Goal: Information Seeking & Learning: Check status

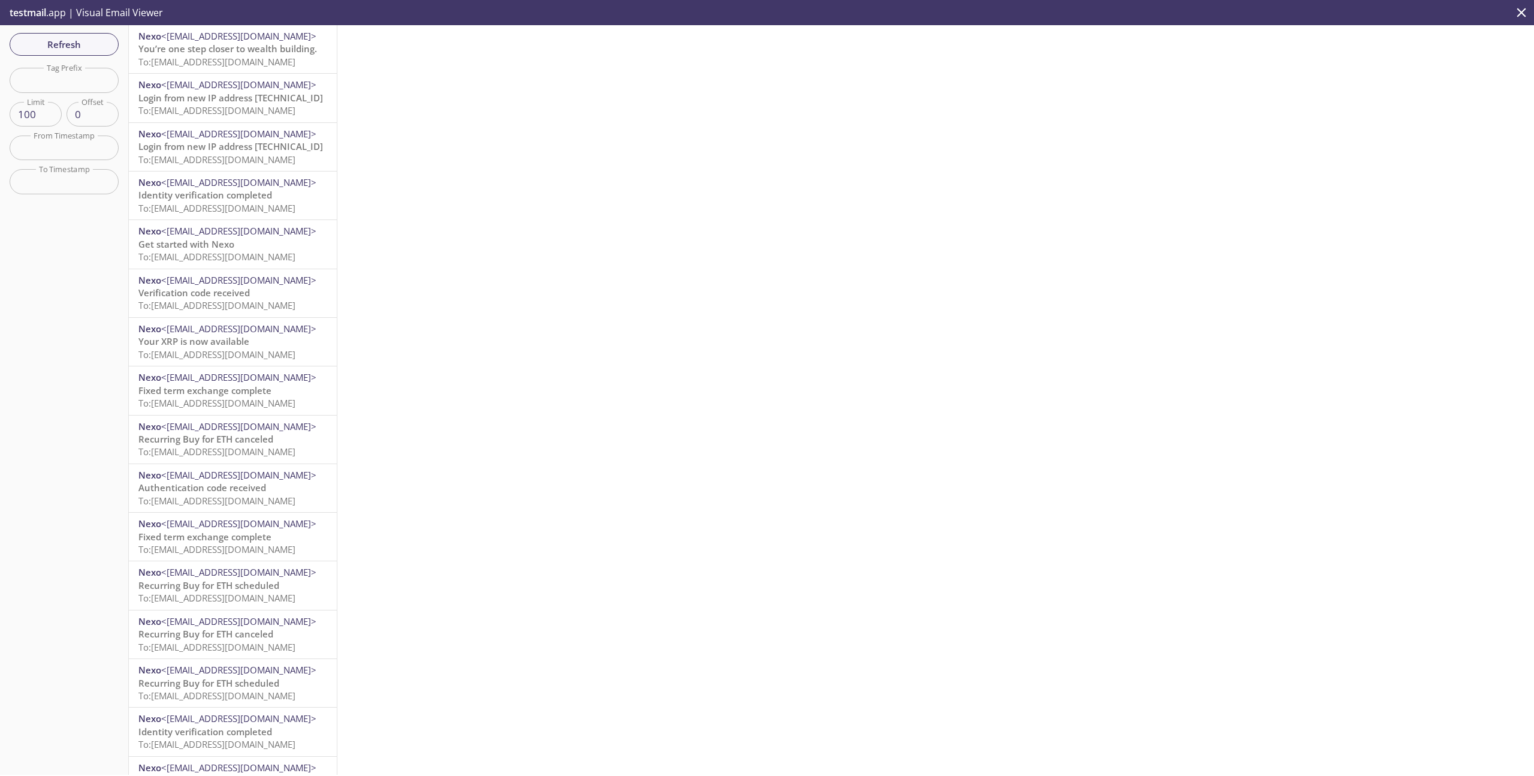
click at [249, 59] on span "To: [EMAIL_ADDRESS][DOMAIN_NAME]" at bounding box center [216, 62] width 157 height 12
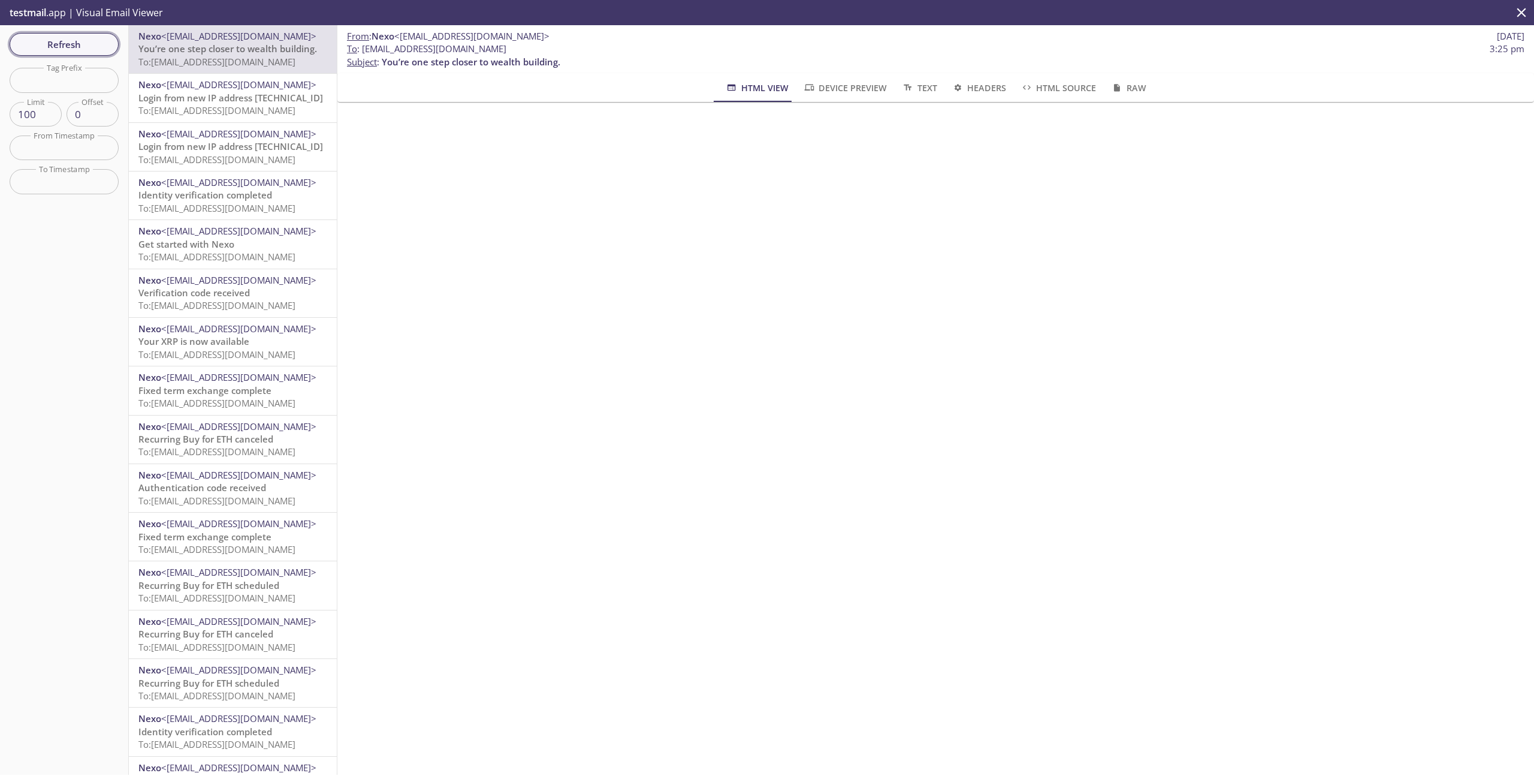
click at [35, 40] on span "Refresh" at bounding box center [64, 45] width 90 height 16
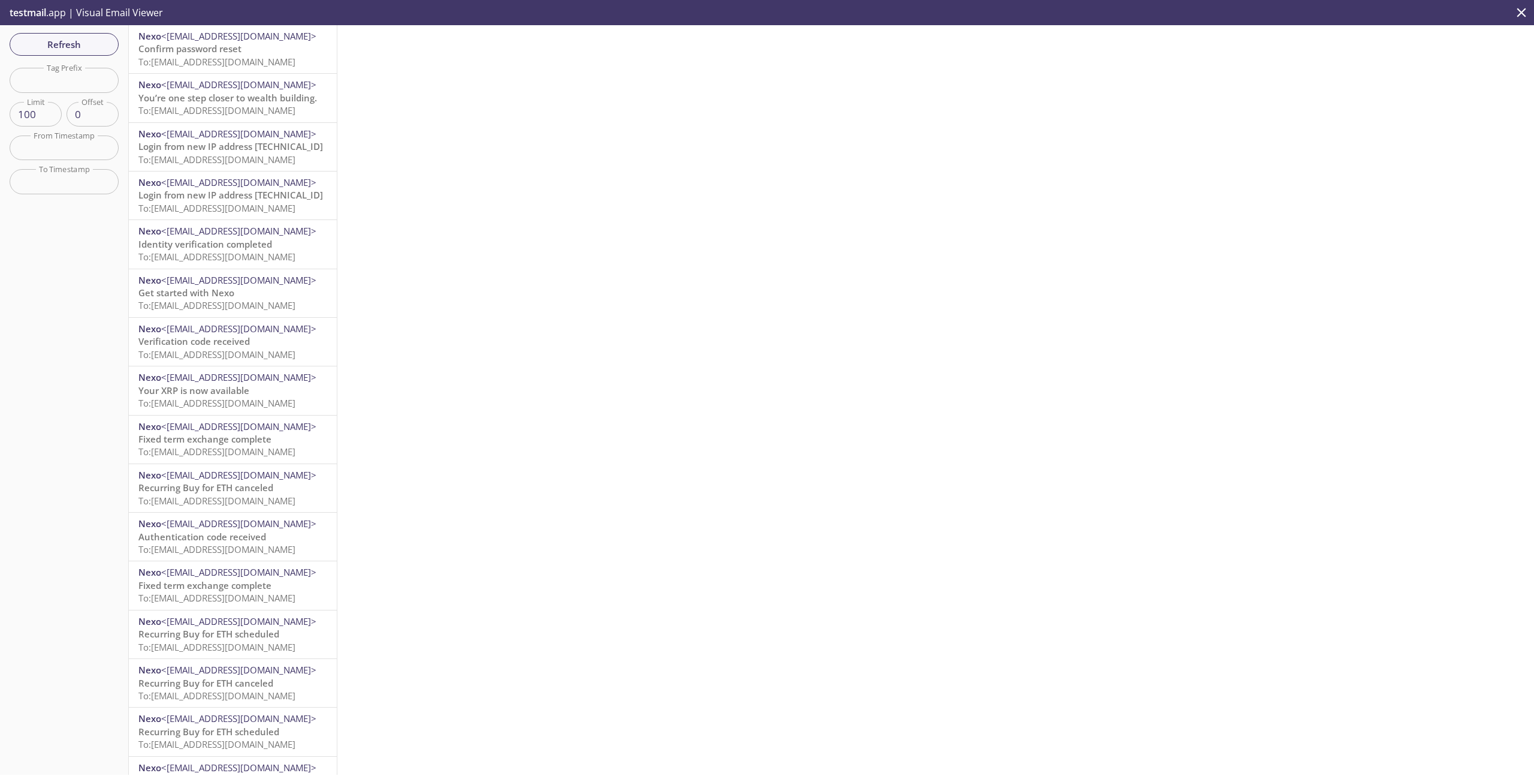
click at [269, 58] on span "To: [EMAIL_ADDRESS][DOMAIN_NAME]" at bounding box center [216, 62] width 157 height 12
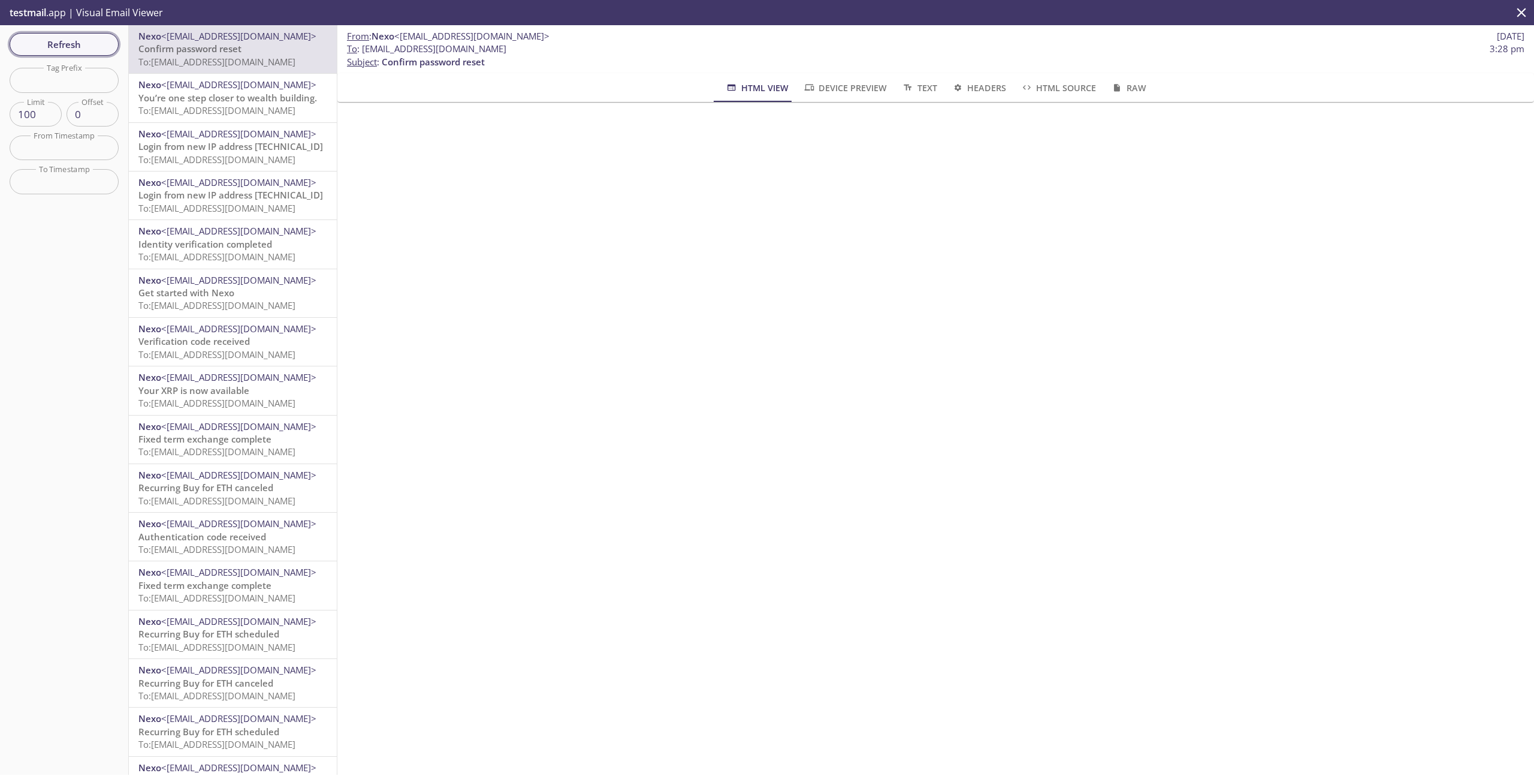
click at [98, 49] on span "Refresh" at bounding box center [64, 45] width 90 height 16
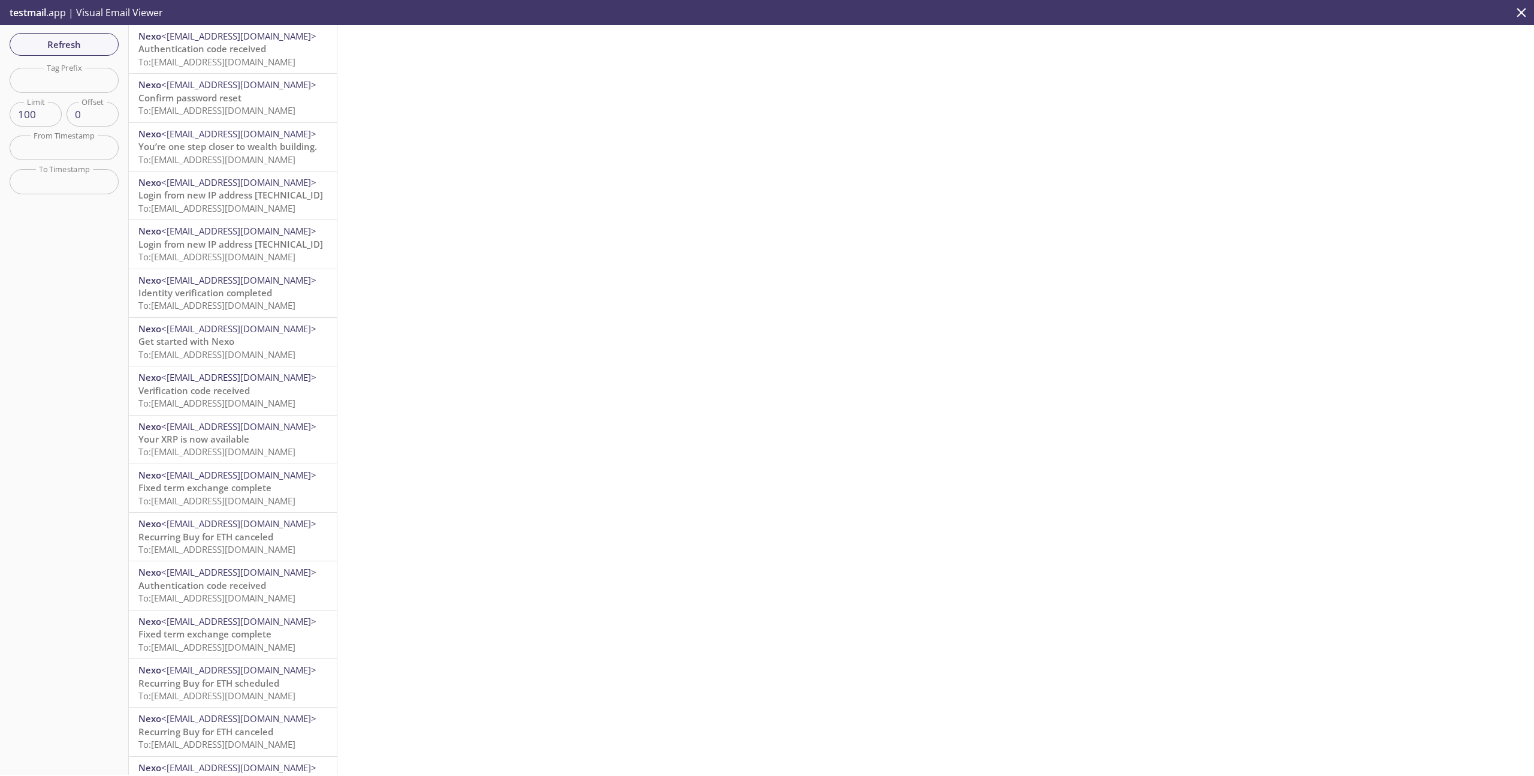
click at [189, 44] on span "Authentication code received" at bounding box center [202, 49] width 128 height 12
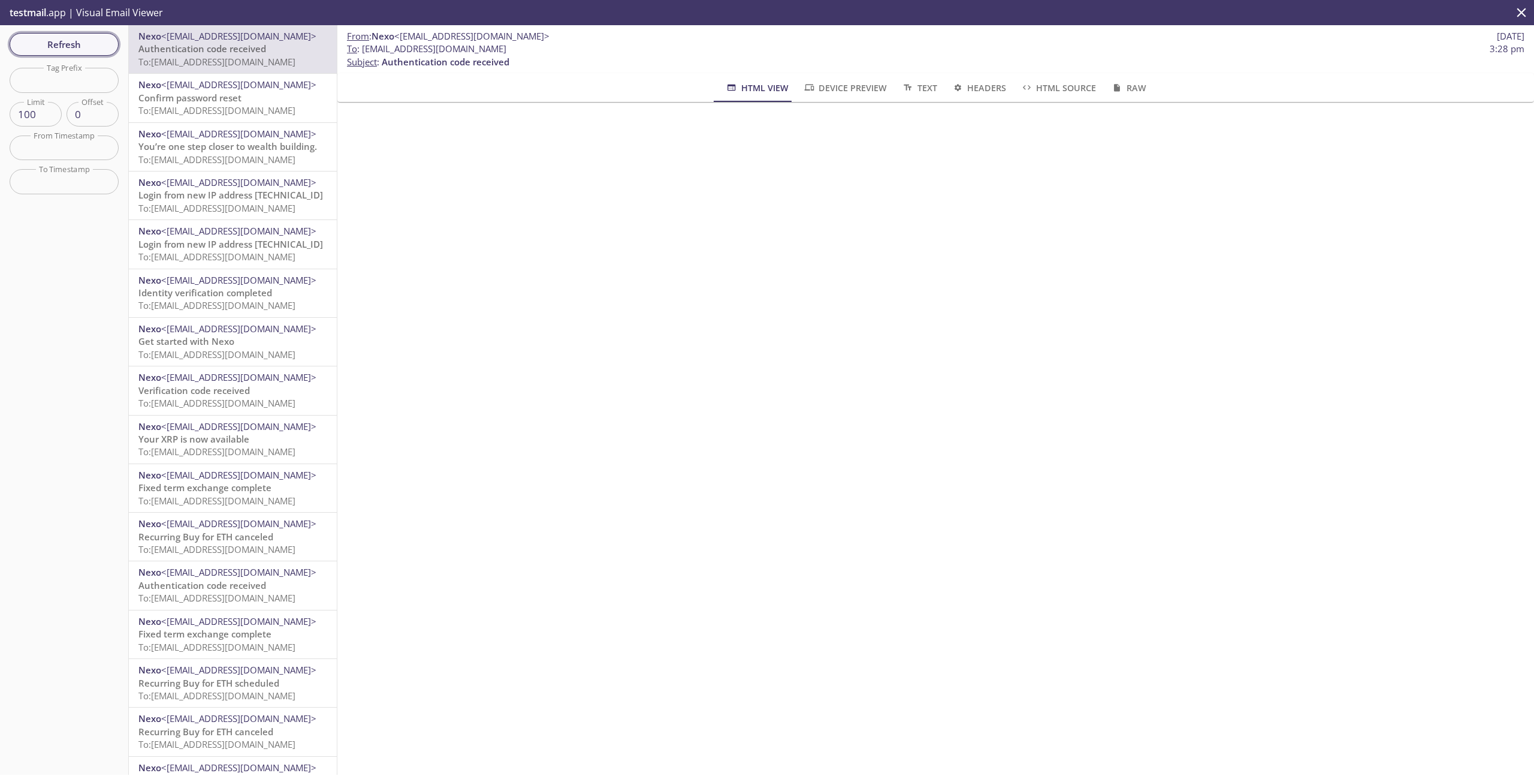
click at [49, 45] on span "Refresh" at bounding box center [64, 45] width 90 height 16
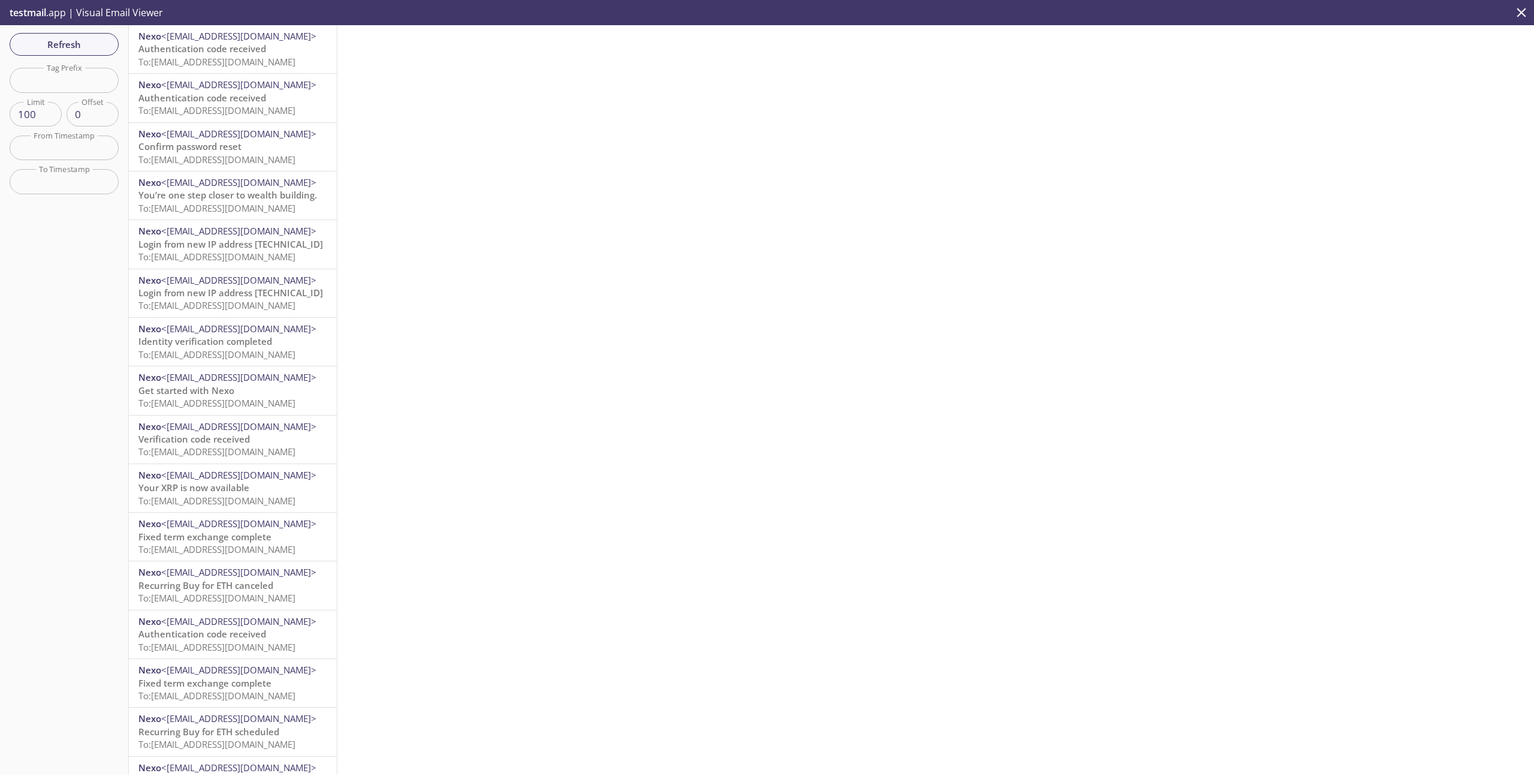
click at [237, 62] on span "To: [EMAIL_ADDRESS][DOMAIN_NAME]" at bounding box center [216, 62] width 157 height 12
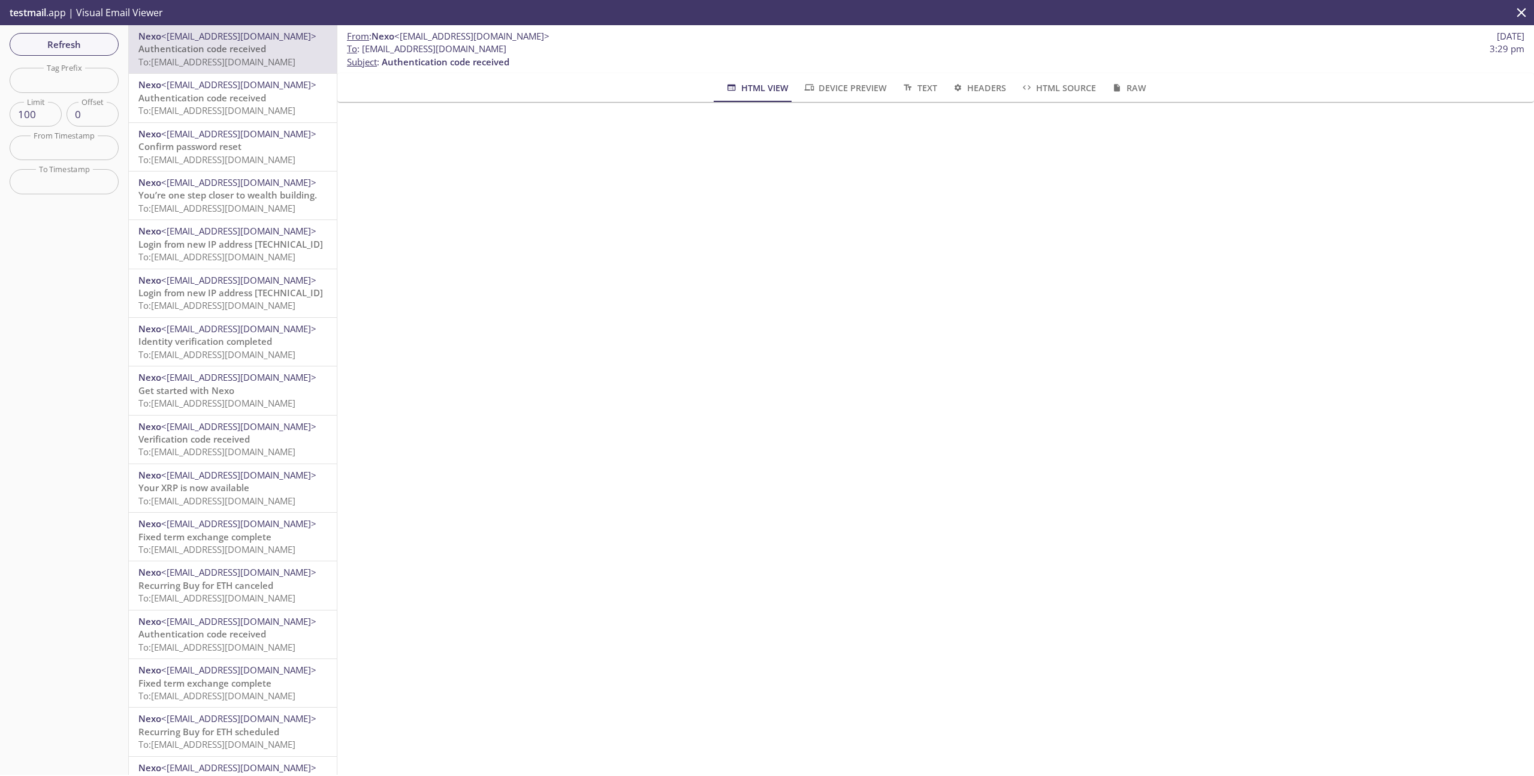
click at [119, 40] on div "Refresh Filters Tag Prefix Tag Prefix Limit 100 Limit Offset 0 Offset From Time…" at bounding box center [64, 399] width 129 height 749
click at [86, 44] on span "Refresh" at bounding box center [64, 45] width 90 height 16
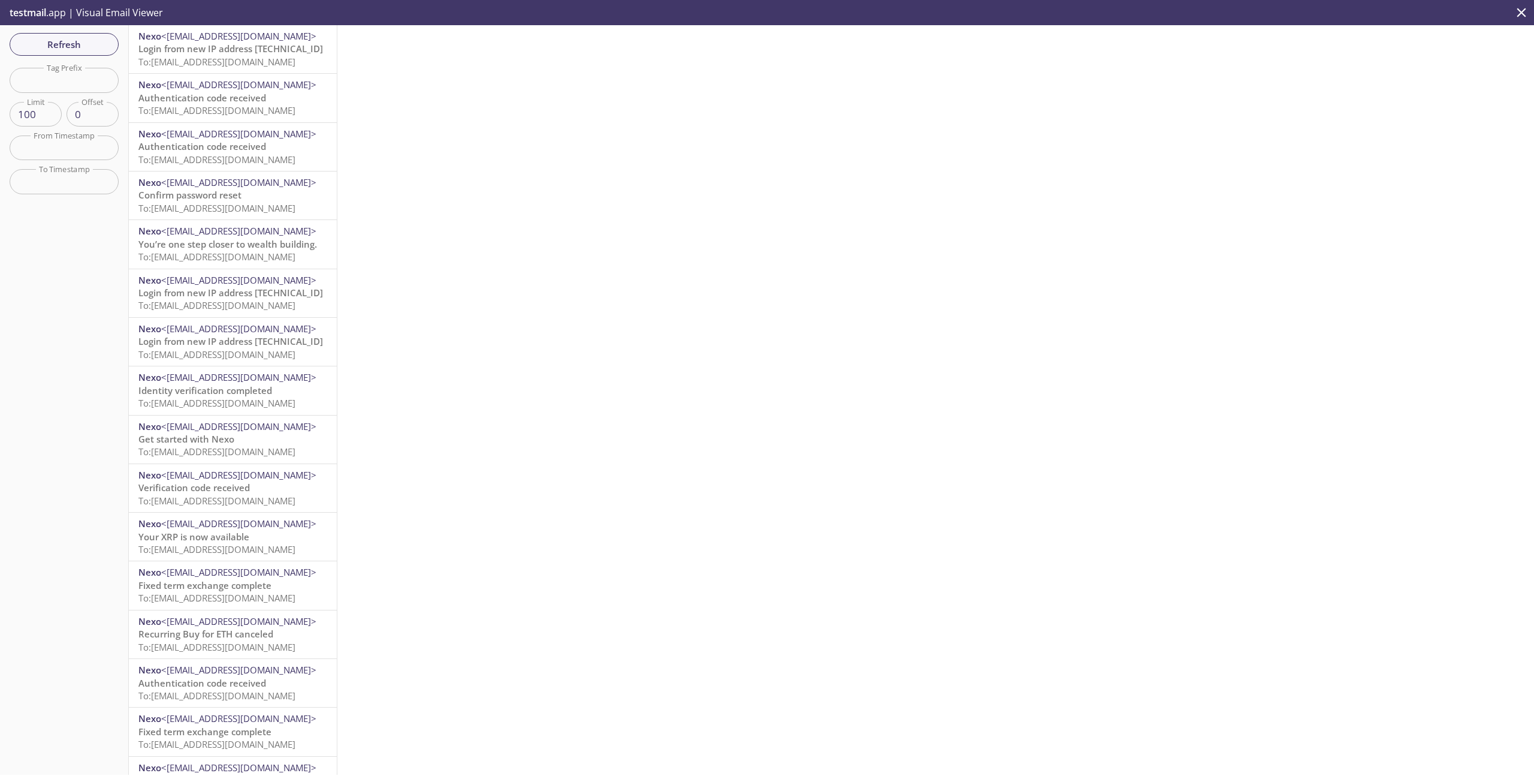
click at [245, 65] on span "To: [EMAIL_ADDRESS][DOMAIN_NAME]" at bounding box center [216, 62] width 157 height 12
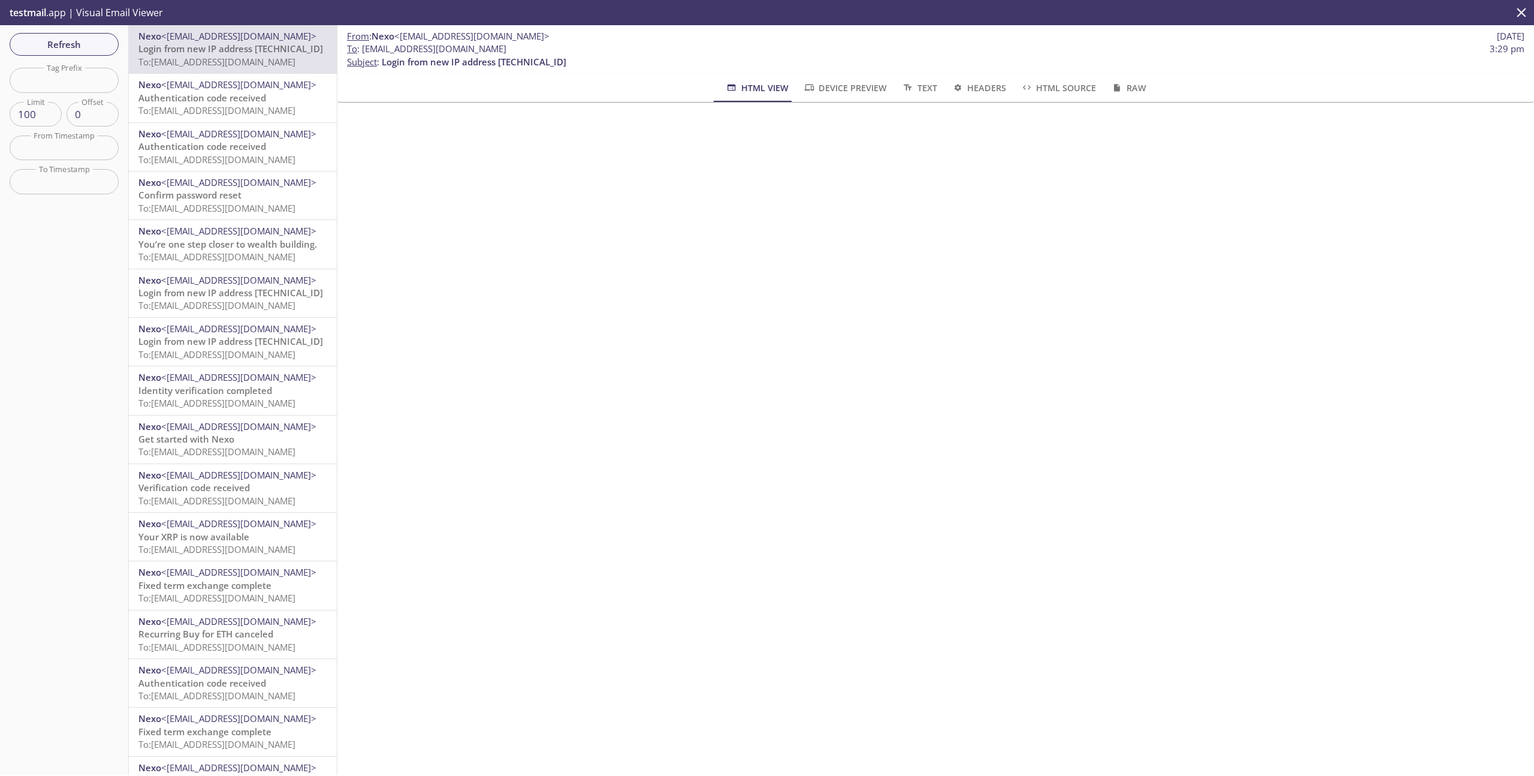
scroll to position [112, 0]
click at [203, 102] on span "Authentication code received" at bounding box center [202, 98] width 128 height 12
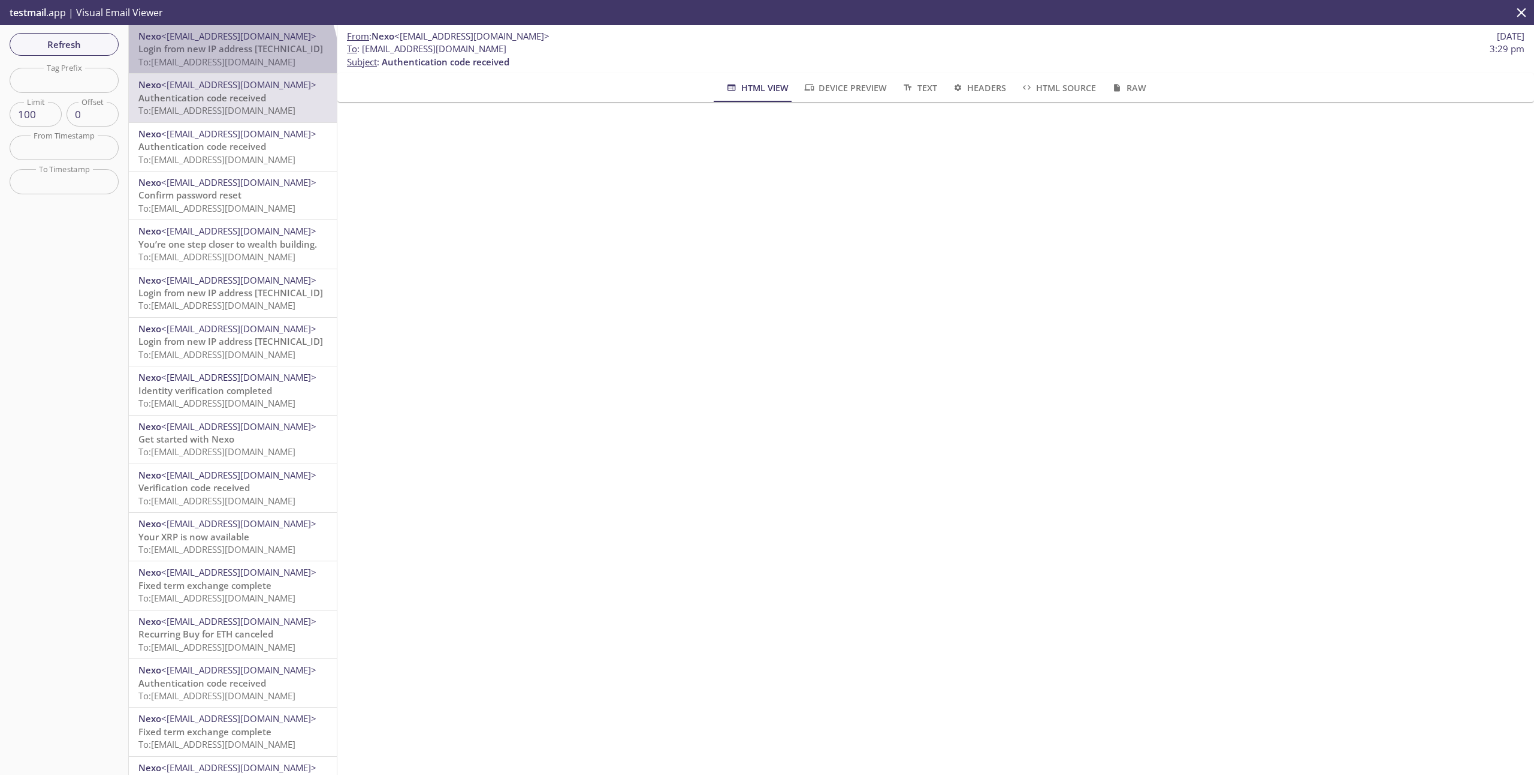
click at [231, 58] on span "To: [EMAIL_ADDRESS][DOMAIN_NAME]" at bounding box center [216, 62] width 157 height 12
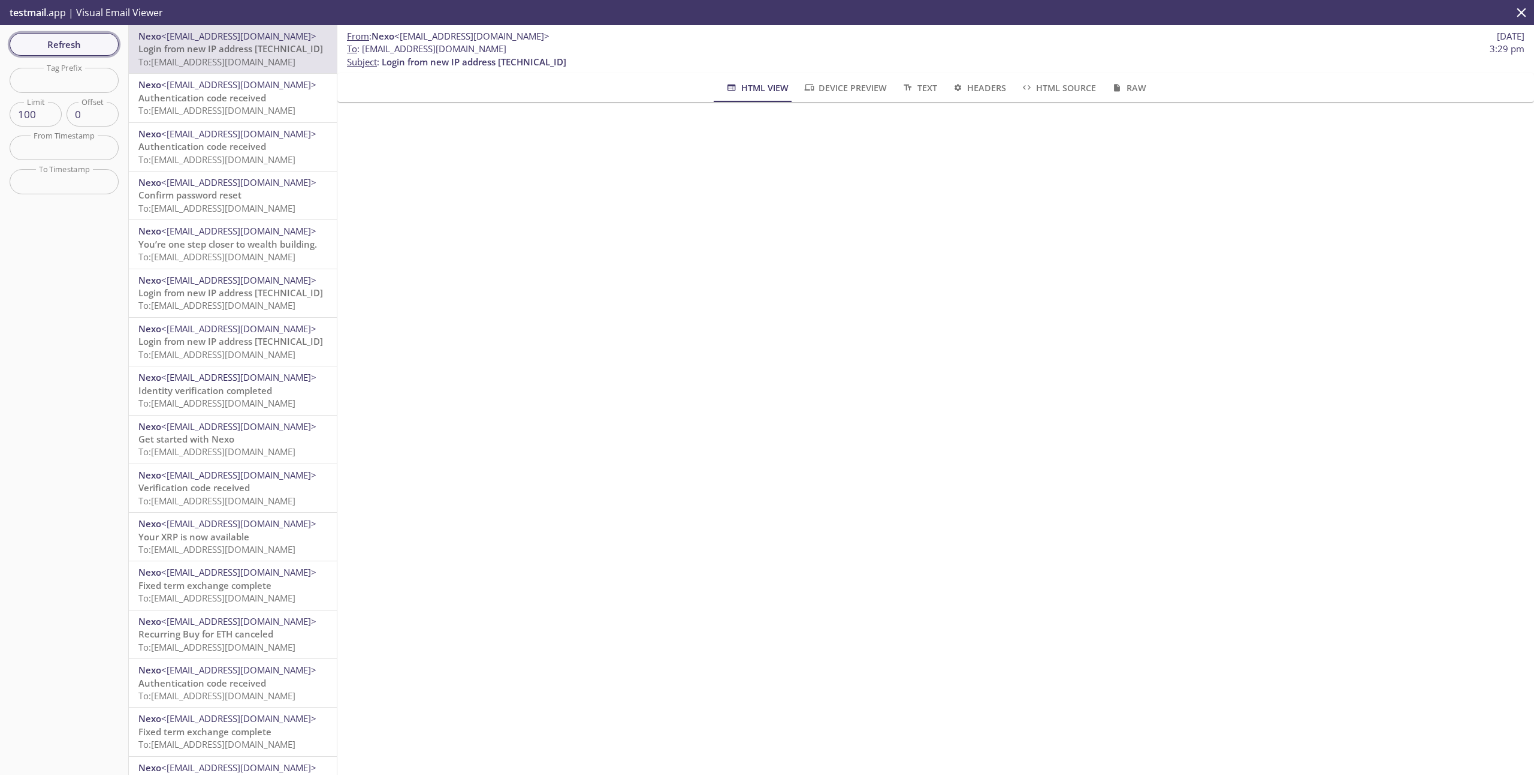
click at [77, 43] on span "Refresh" at bounding box center [64, 45] width 90 height 16
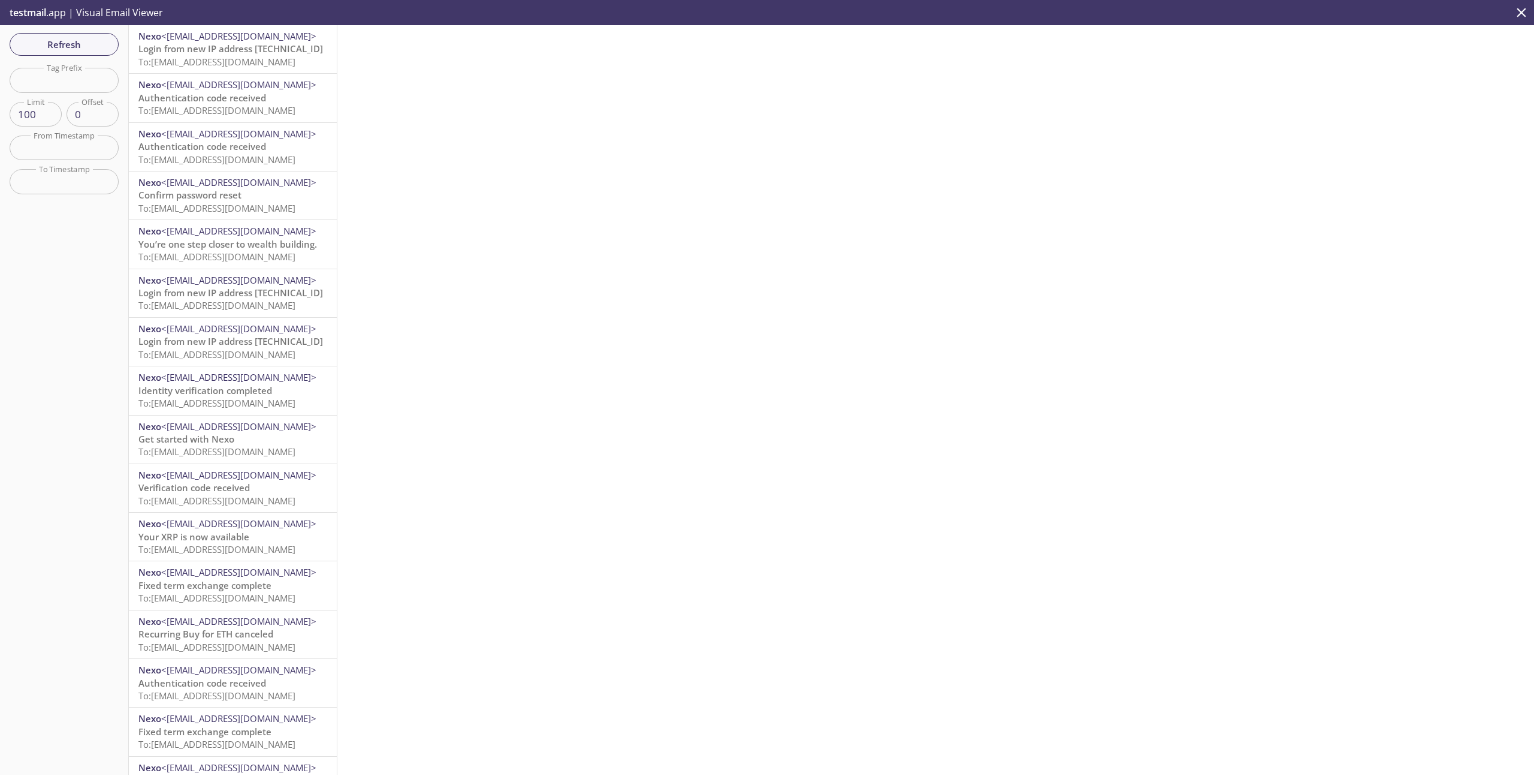
click at [252, 61] on span "To: [EMAIL_ADDRESS][DOMAIN_NAME]" at bounding box center [216, 62] width 157 height 12
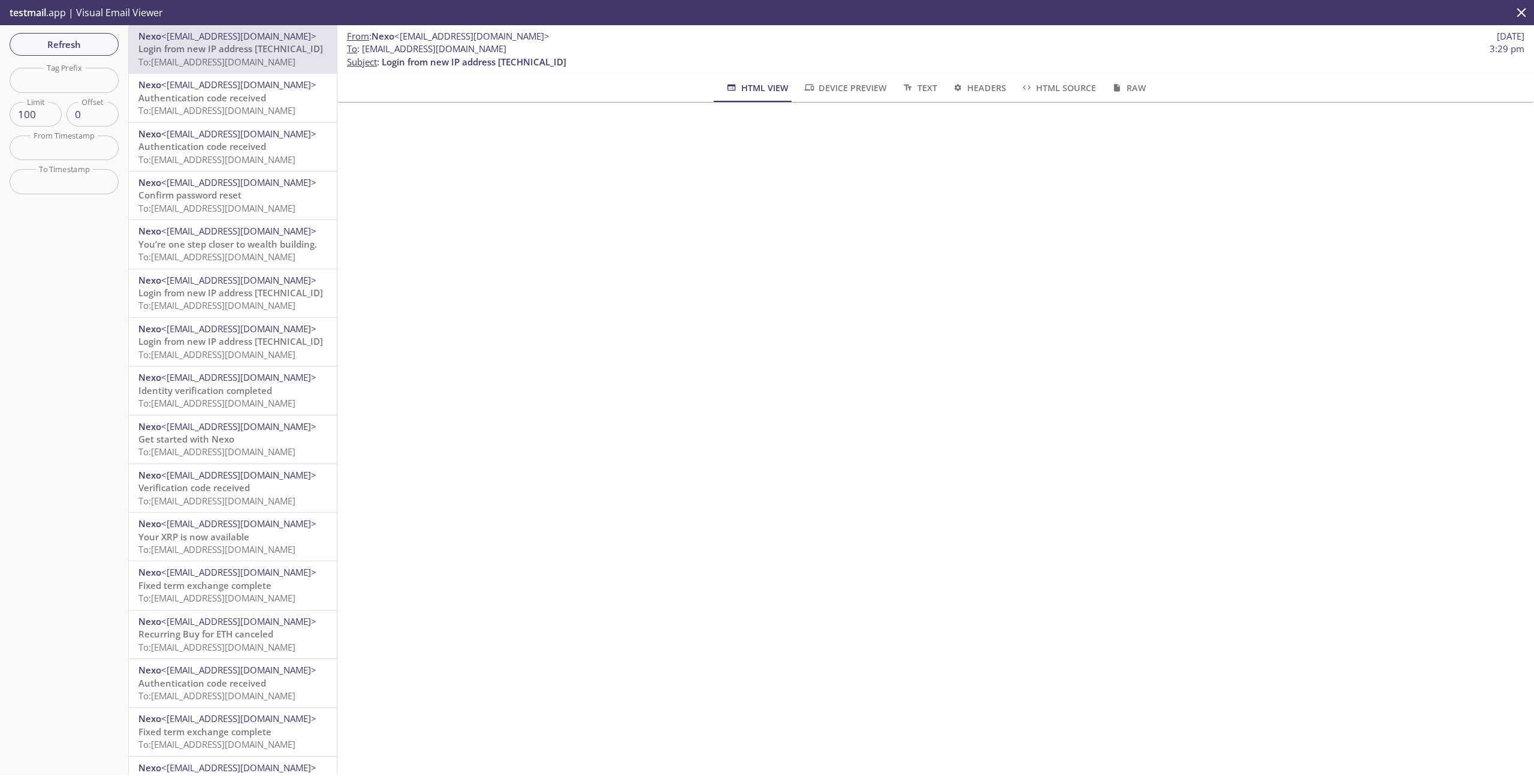
scroll to position [316, 0]
click at [83, 37] on span "Refresh" at bounding box center [64, 45] width 90 height 16
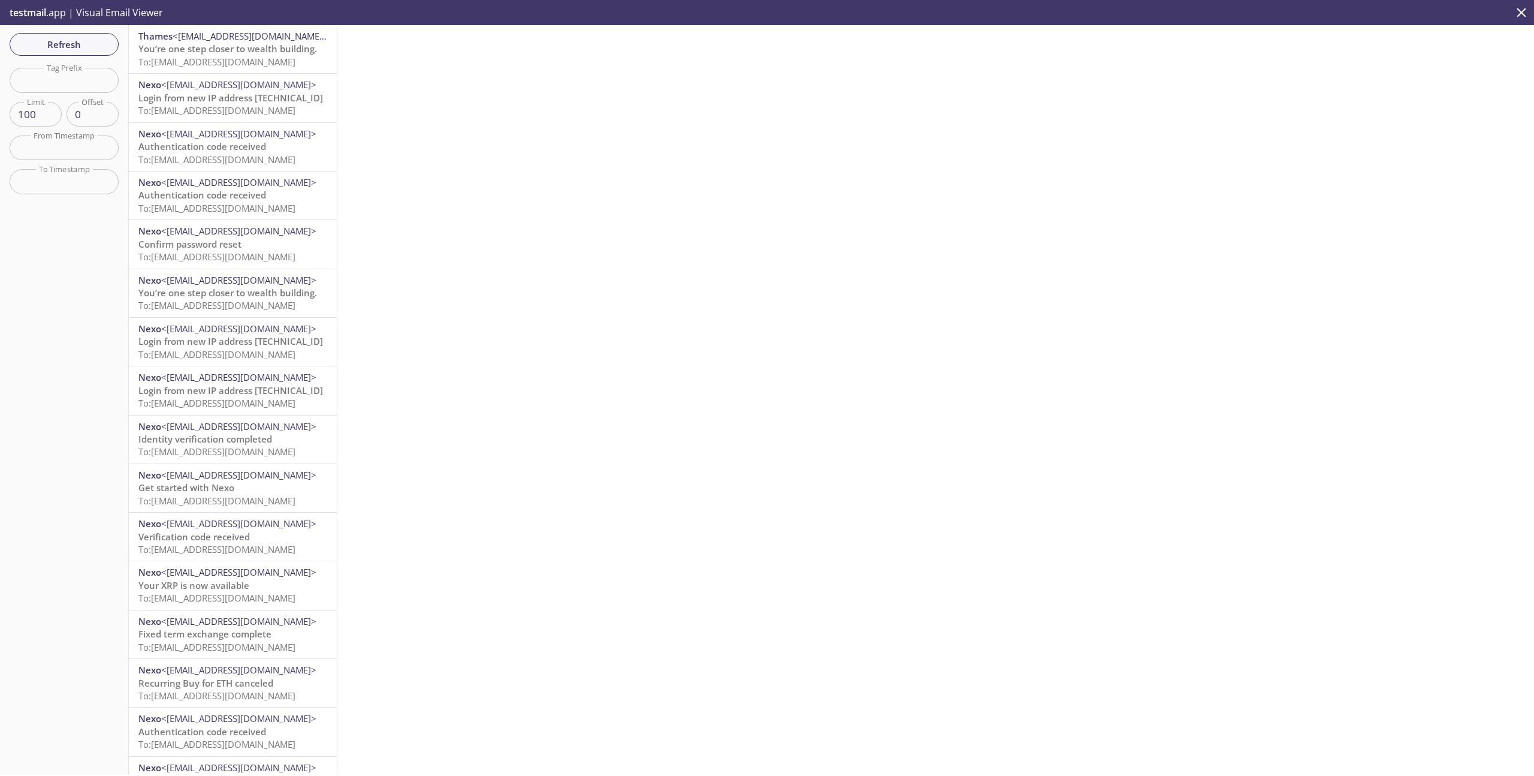
click at [247, 60] on span "To: [EMAIL_ADDRESS][DOMAIN_NAME]" at bounding box center [216, 62] width 157 height 12
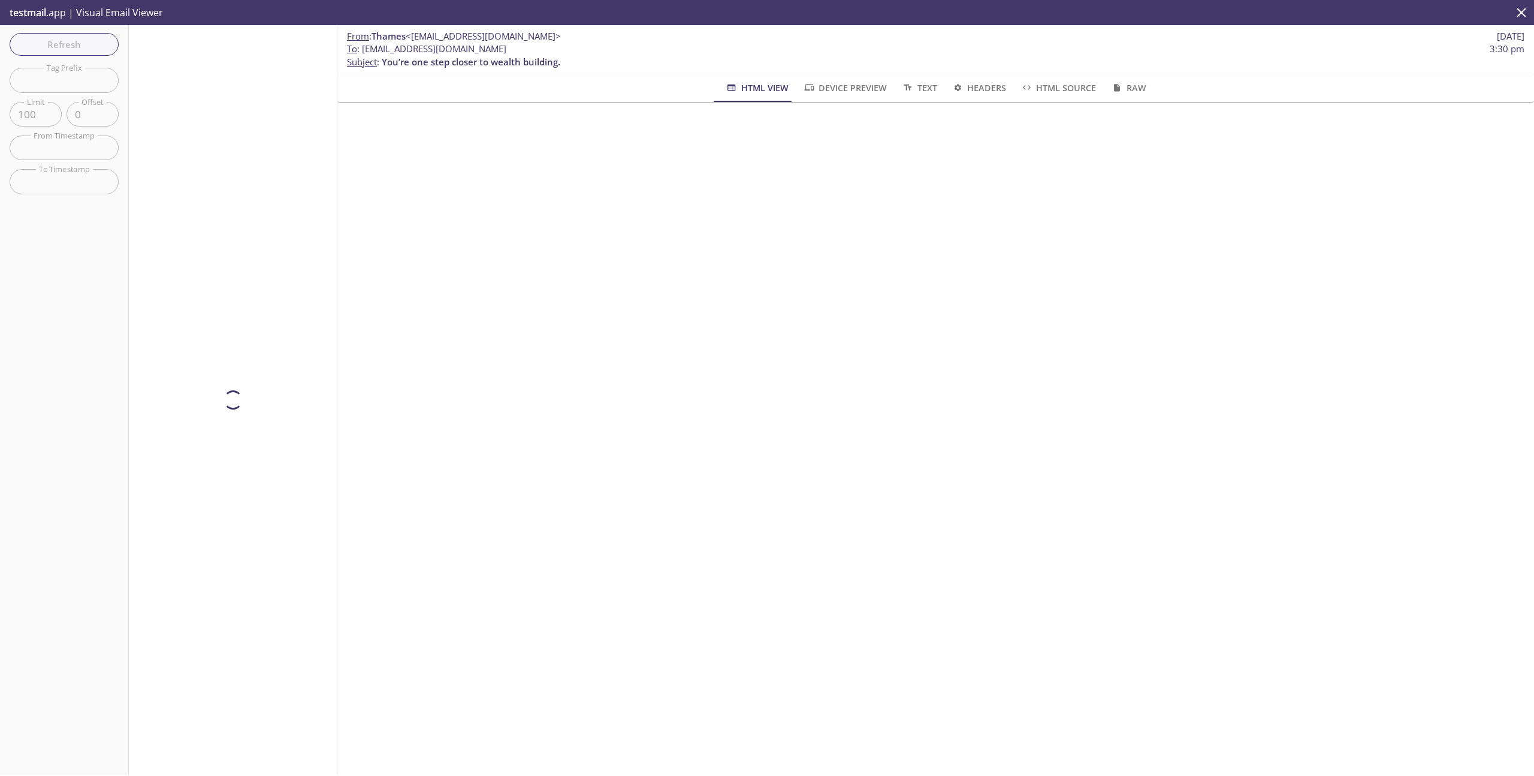
click at [243, 58] on div at bounding box center [233, 399] width 209 height 749
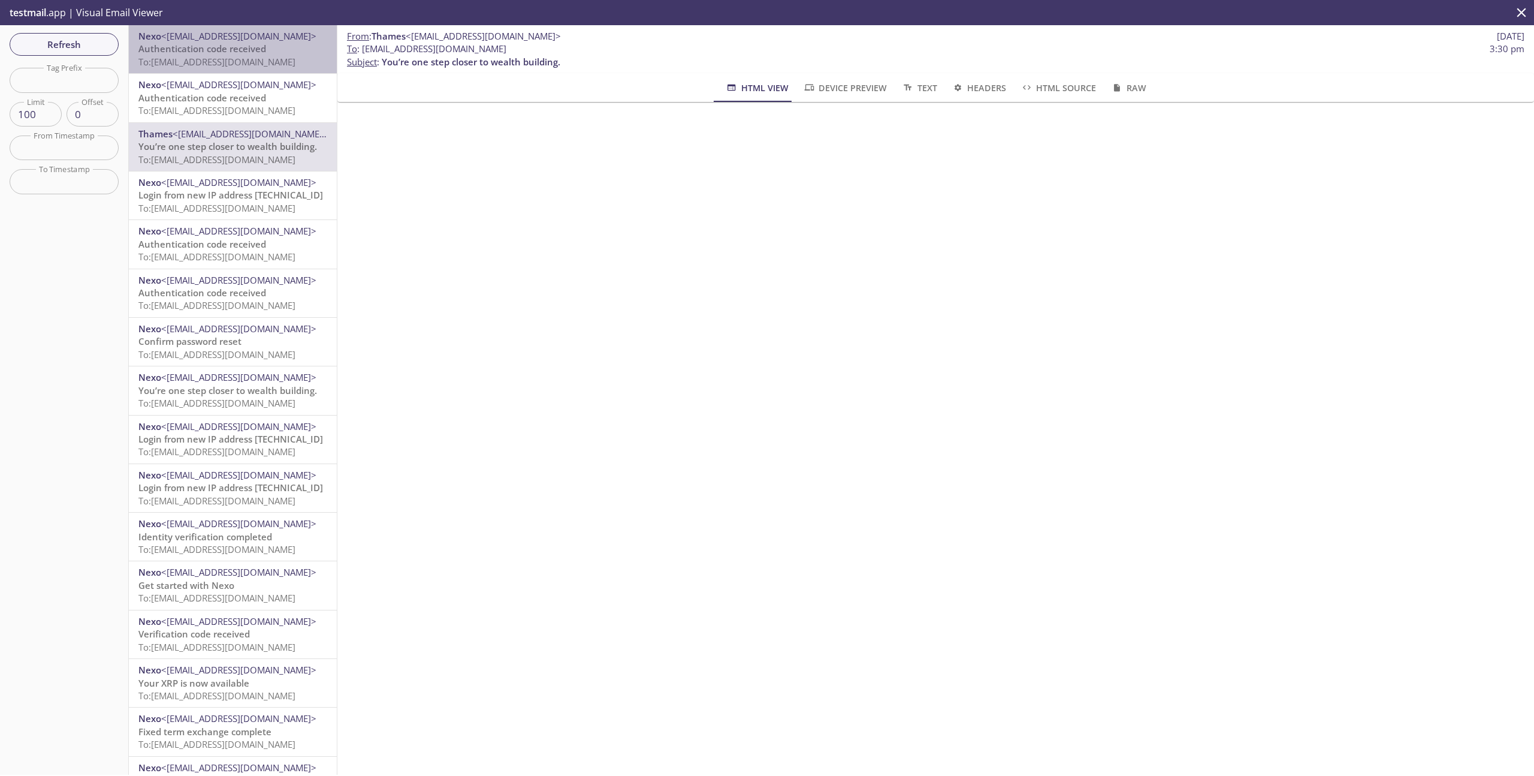
click at [240, 63] on span "To: [EMAIL_ADDRESS][DOMAIN_NAME]" at bounding box center [216, 62] width 157 height 12
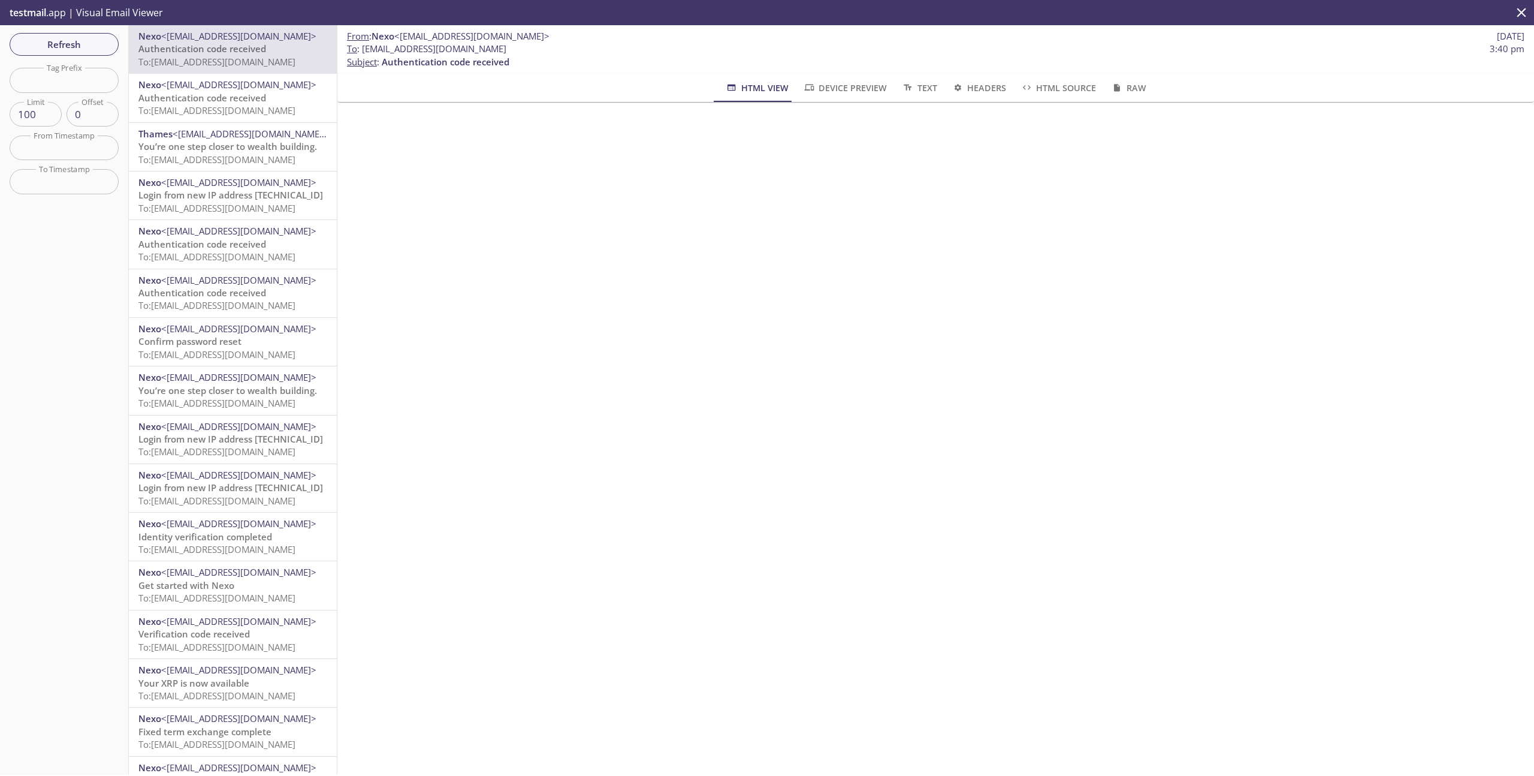
click at [221, 111] on span "To: [EMAIL_ADDRESS][DOMAIN_NAME]" at bounding box center [216, 110] width 157 height 12
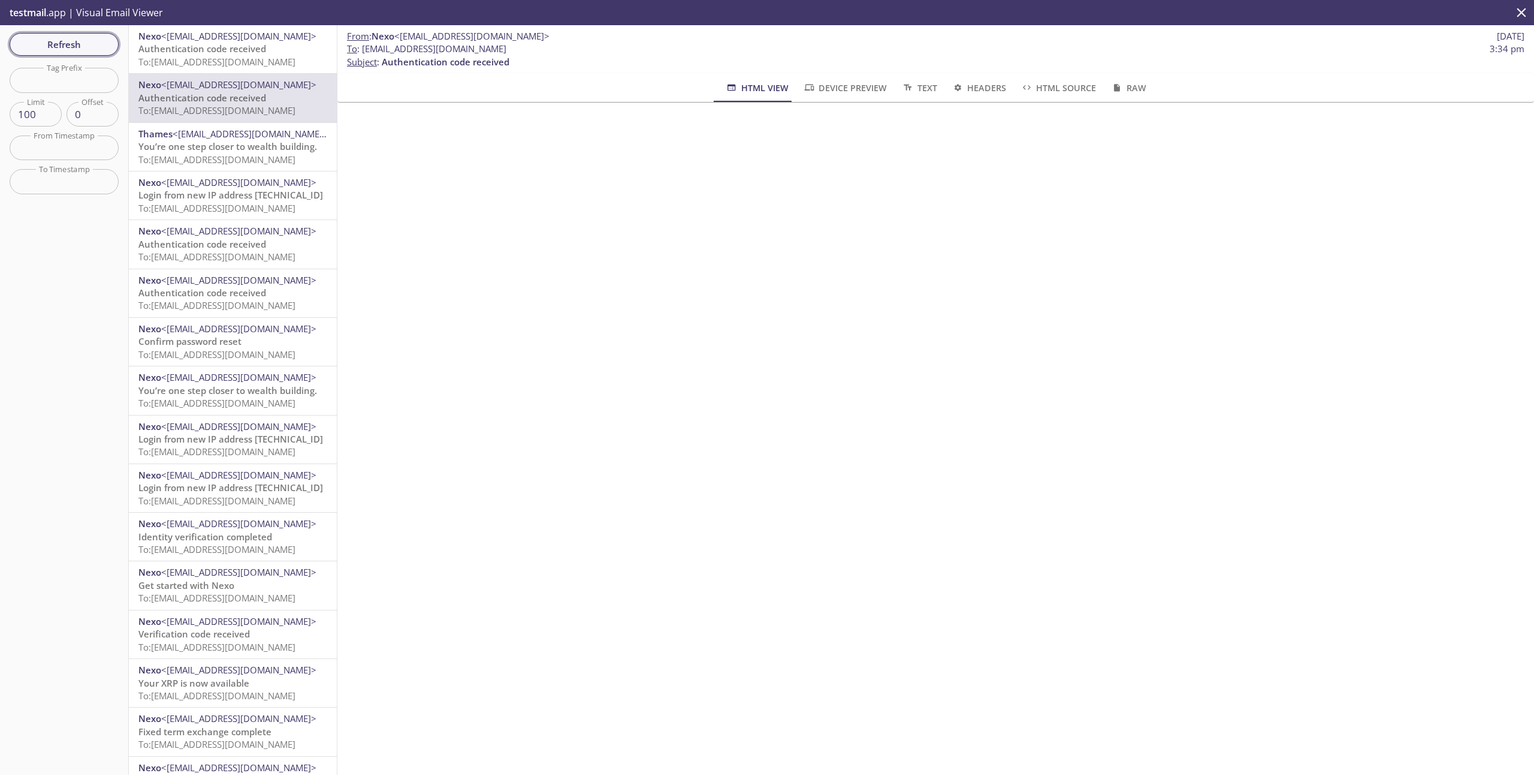
click at [48, 47] on span "Refresh" at bounding box center [64, 45] width 90 height 16
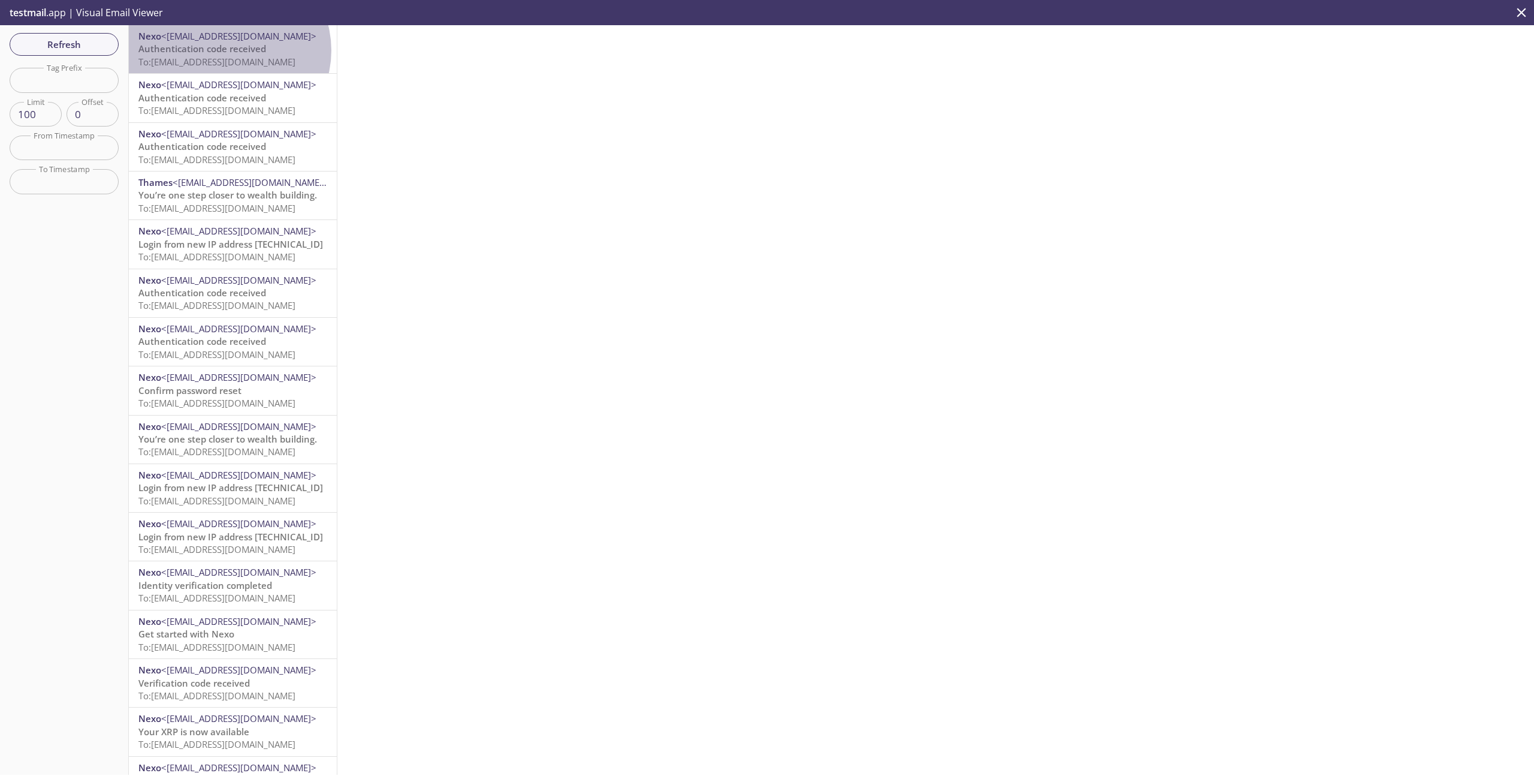
click at [228, 50] on span "Authentication code received" at bounding box center [202, 49] width 128 height 12
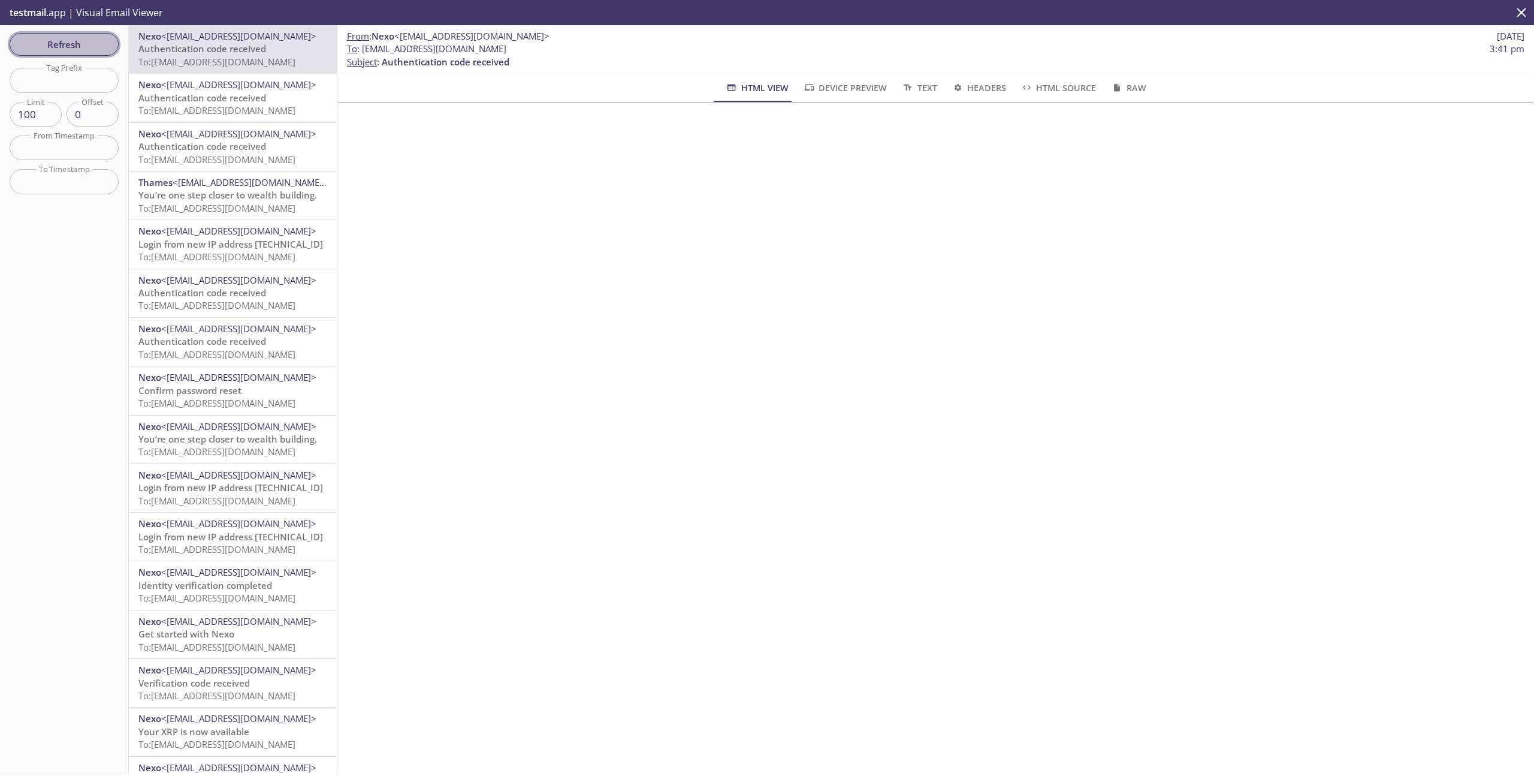
click at [46, 40] on span "Refresh" at bounding box center [64, 45] width 90 height 16
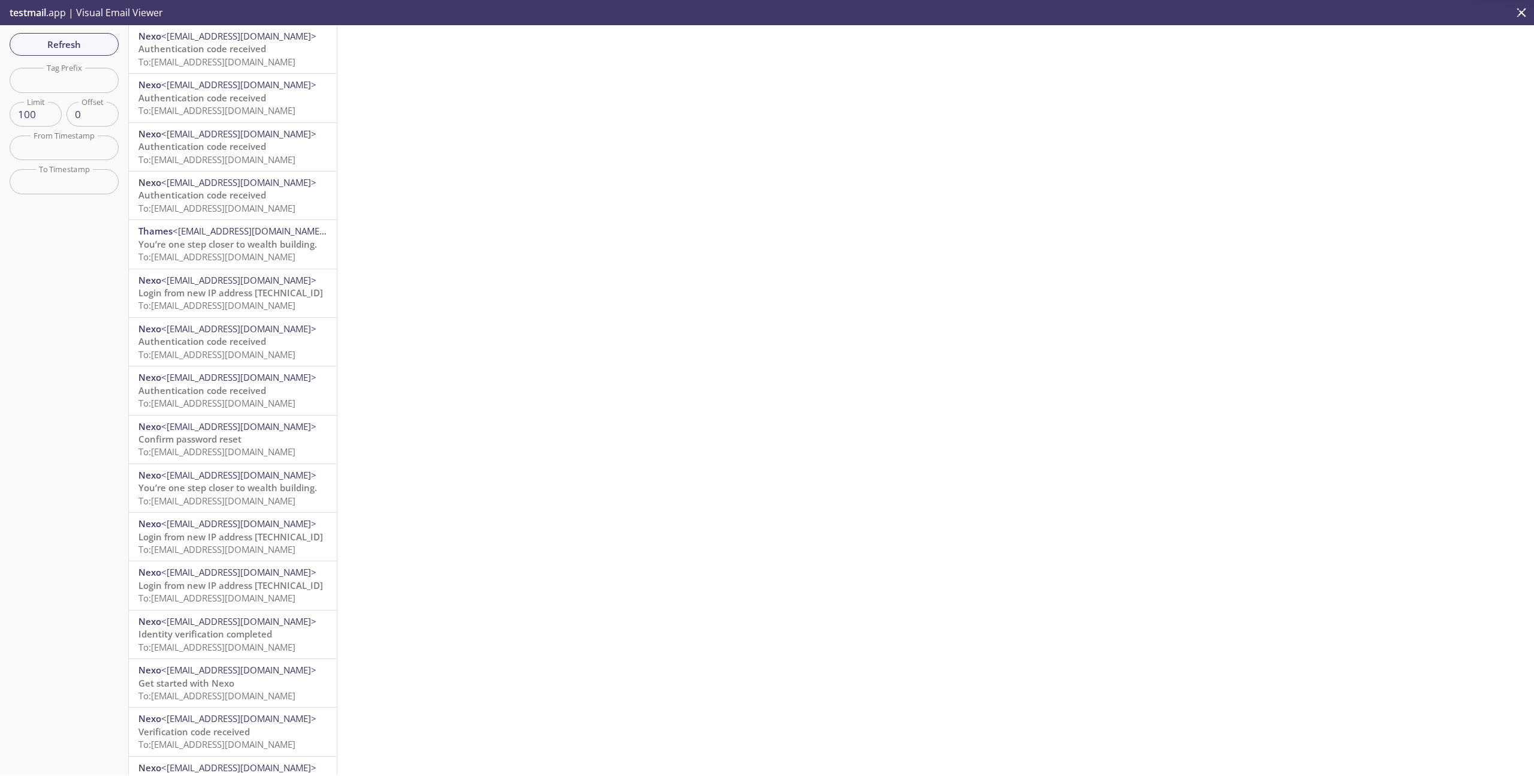
click at [252, 55] on span "Authentication code received" at bounding box center [202, 49] width 128 height 12
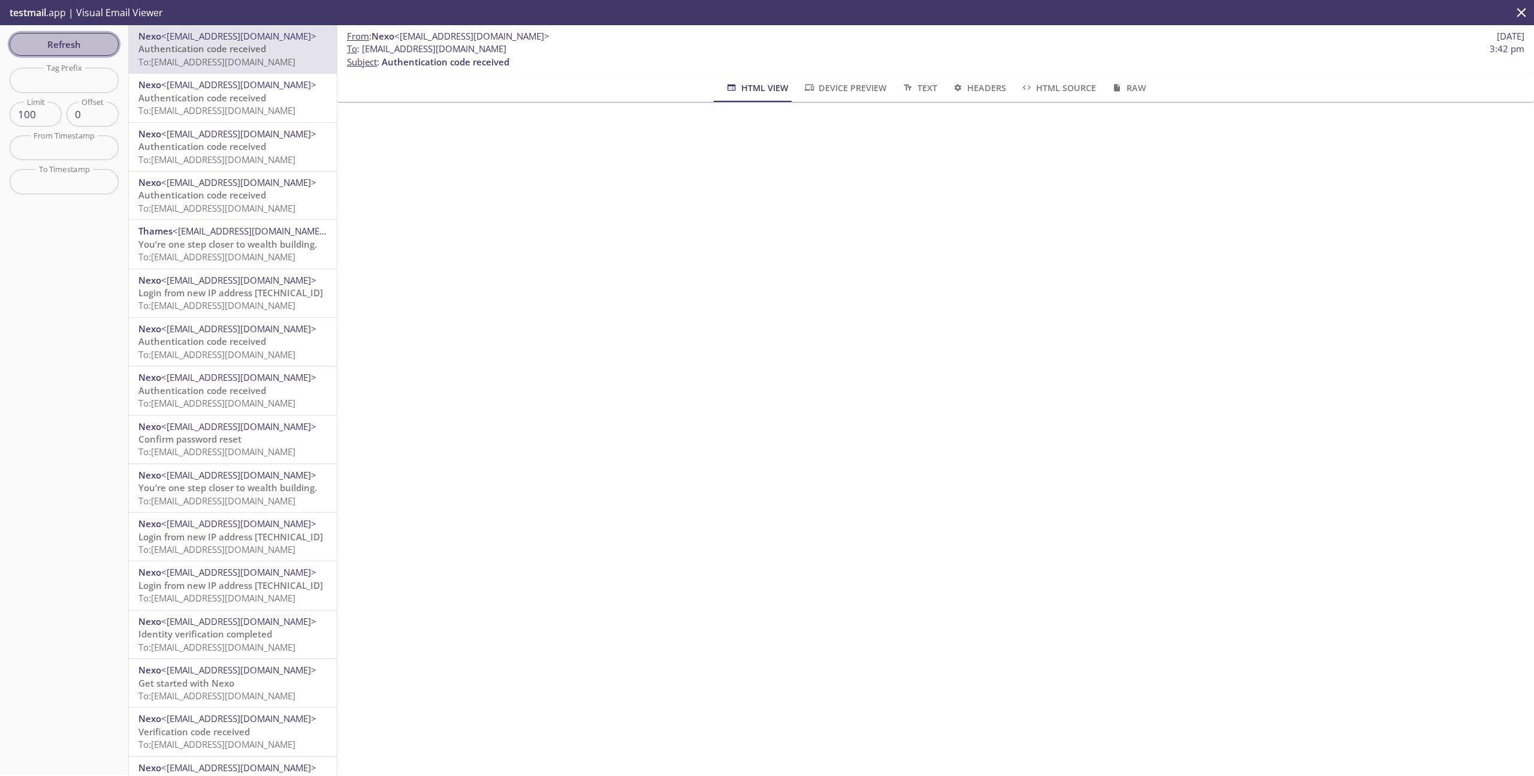
click at [68, 50] on span "Refresh" at bounding box center [64, 45] width 90 height 16
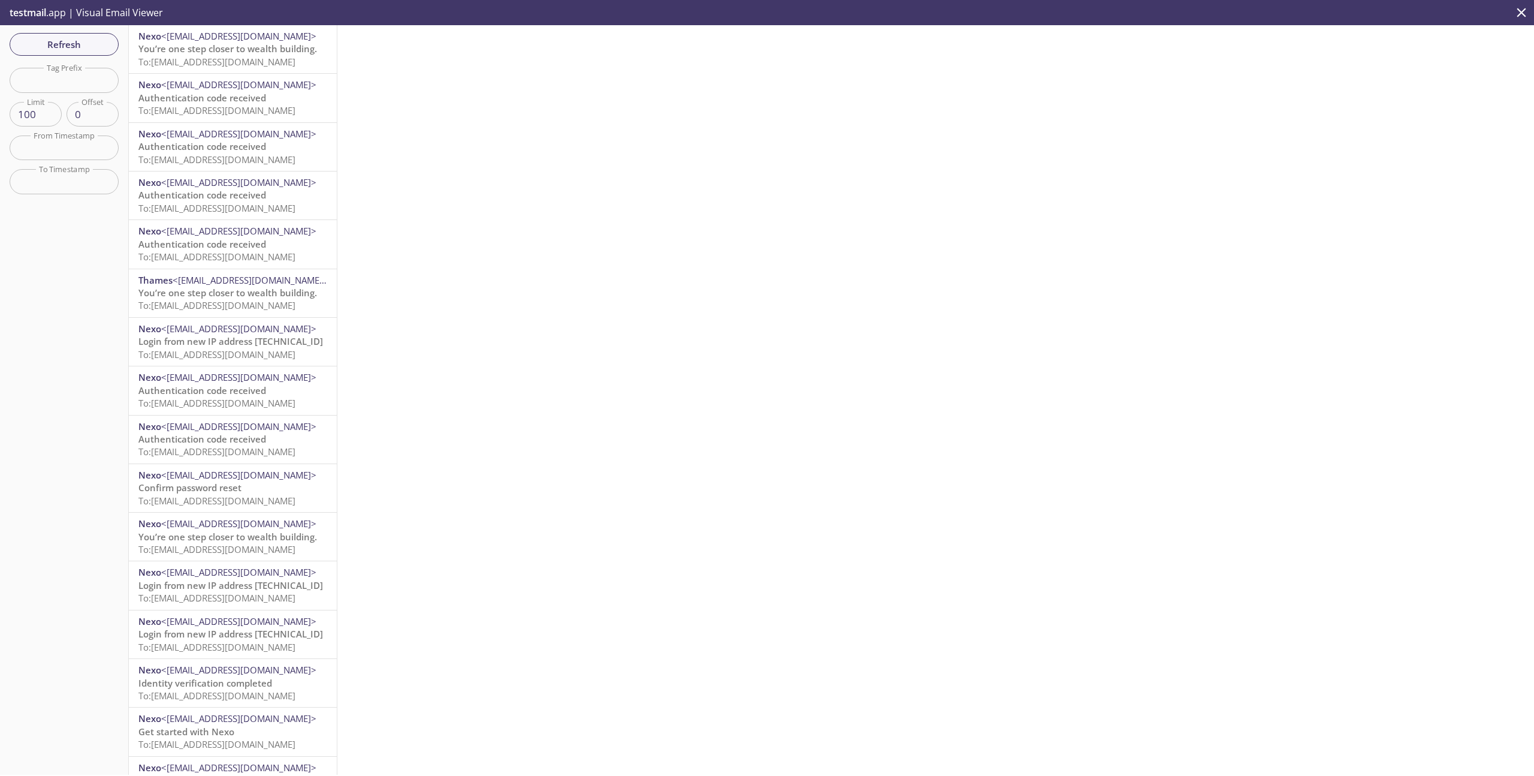
click at [247, 53] on span "You’re one step closer to wealth building." at bounding box center [227, 49] width 179 height 12
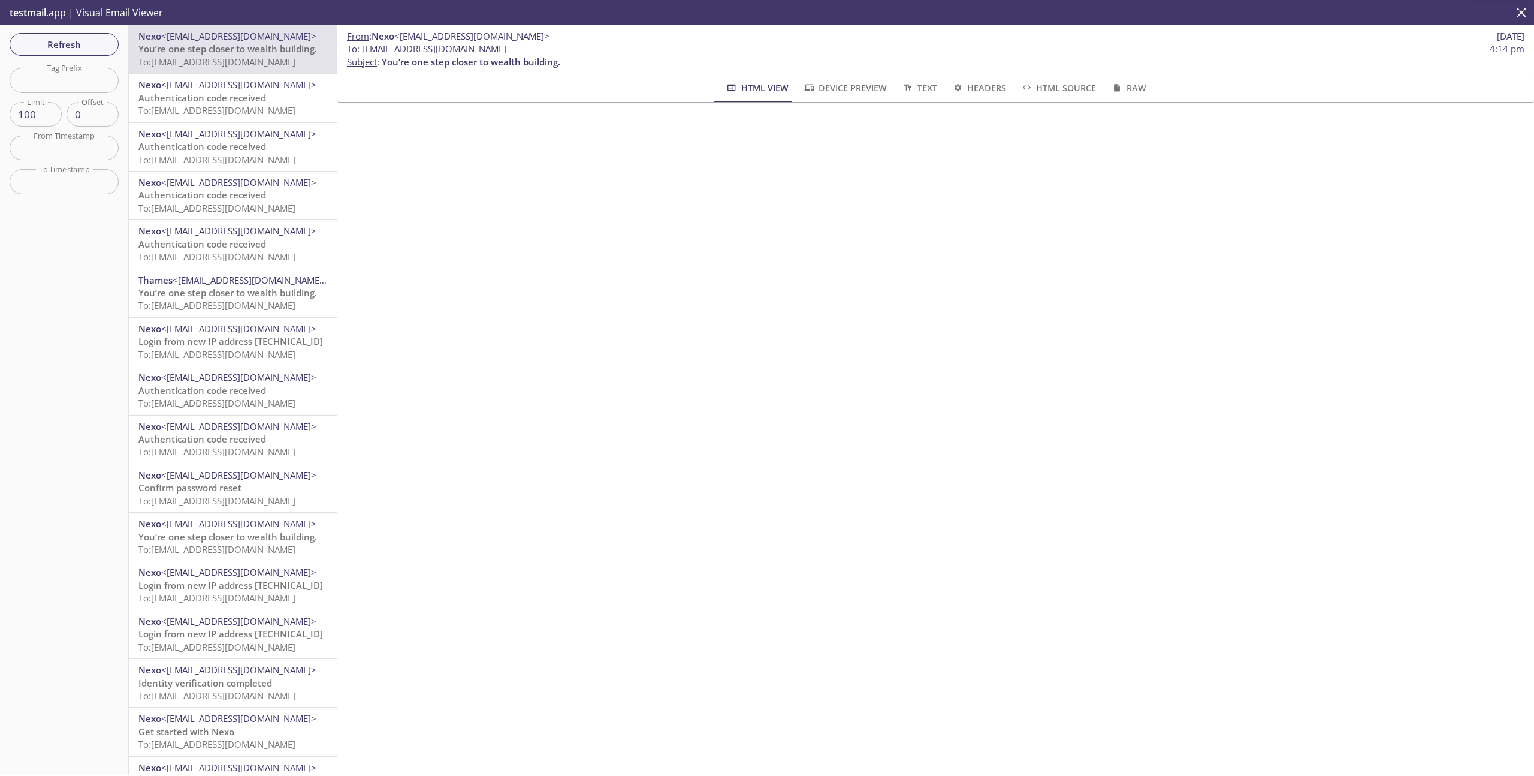
click at [201, 55] on span "You’re one step closer to wealth building." at bounding box center [227, 49] width 179 height 12
click at [202, 55] on span "You’re one step closer to wealth building." at bounding box center [227, 49] width 179 height 12
click at [29, 42] on span "Refresh" at bounding box center [64, 45] width 90 height 16
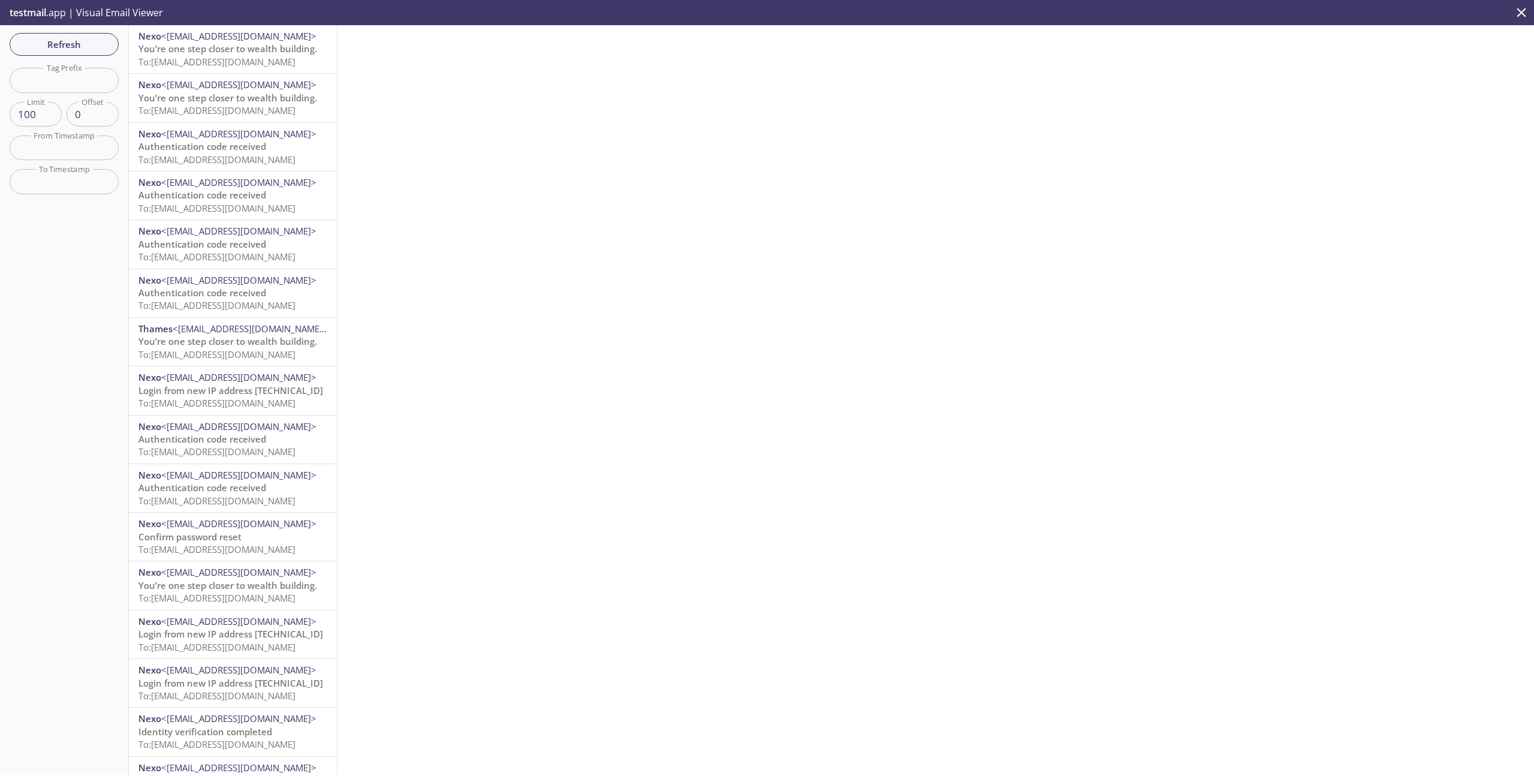
click at [225, 61] on span "To: stagetests.change-card-pin-code@inbox.testmail.app" at bounding box center [216, 62] width 157 height 12
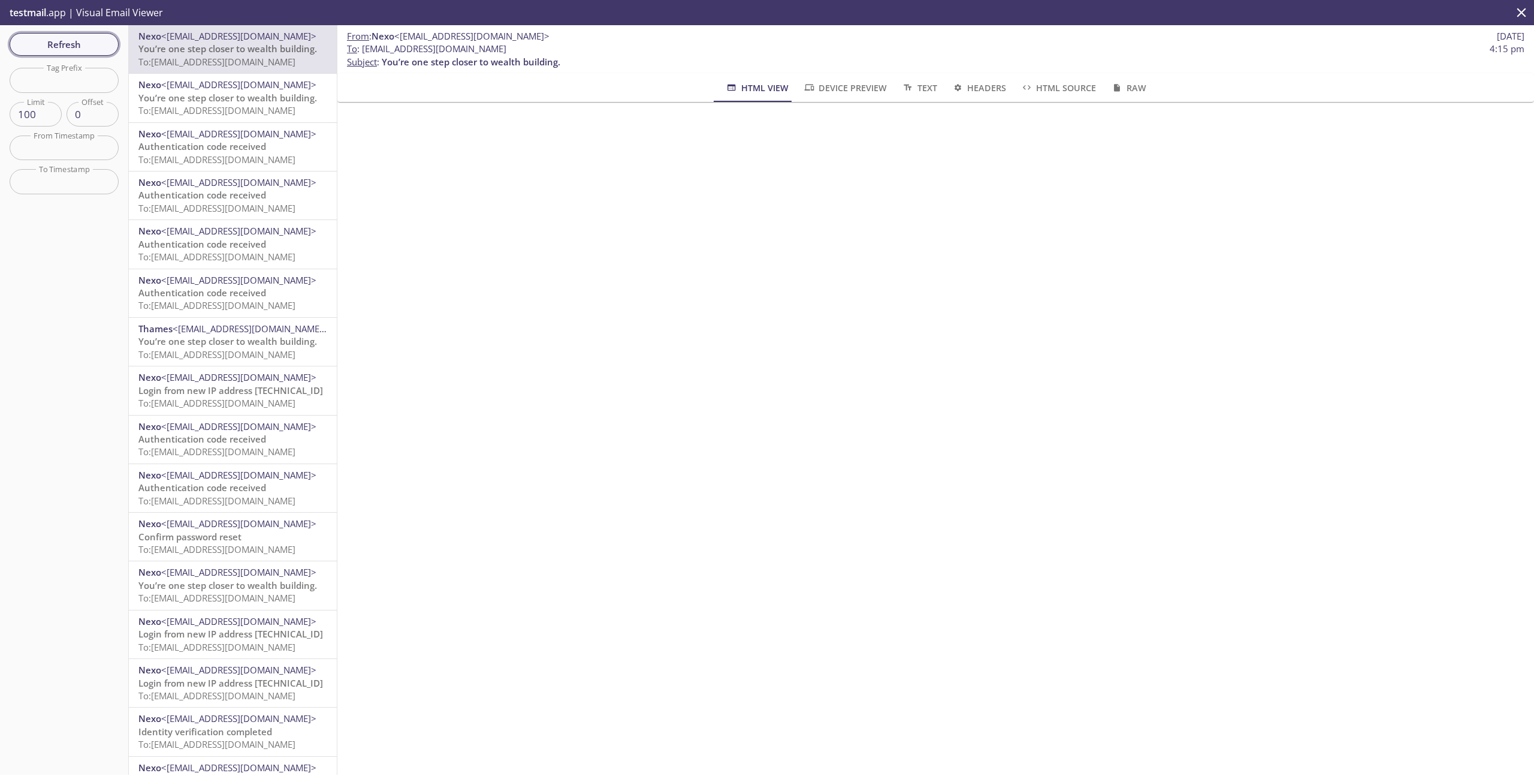
click at [56, 49] on span "Refresh" at bounding box center [64, 45] width 90 height 16
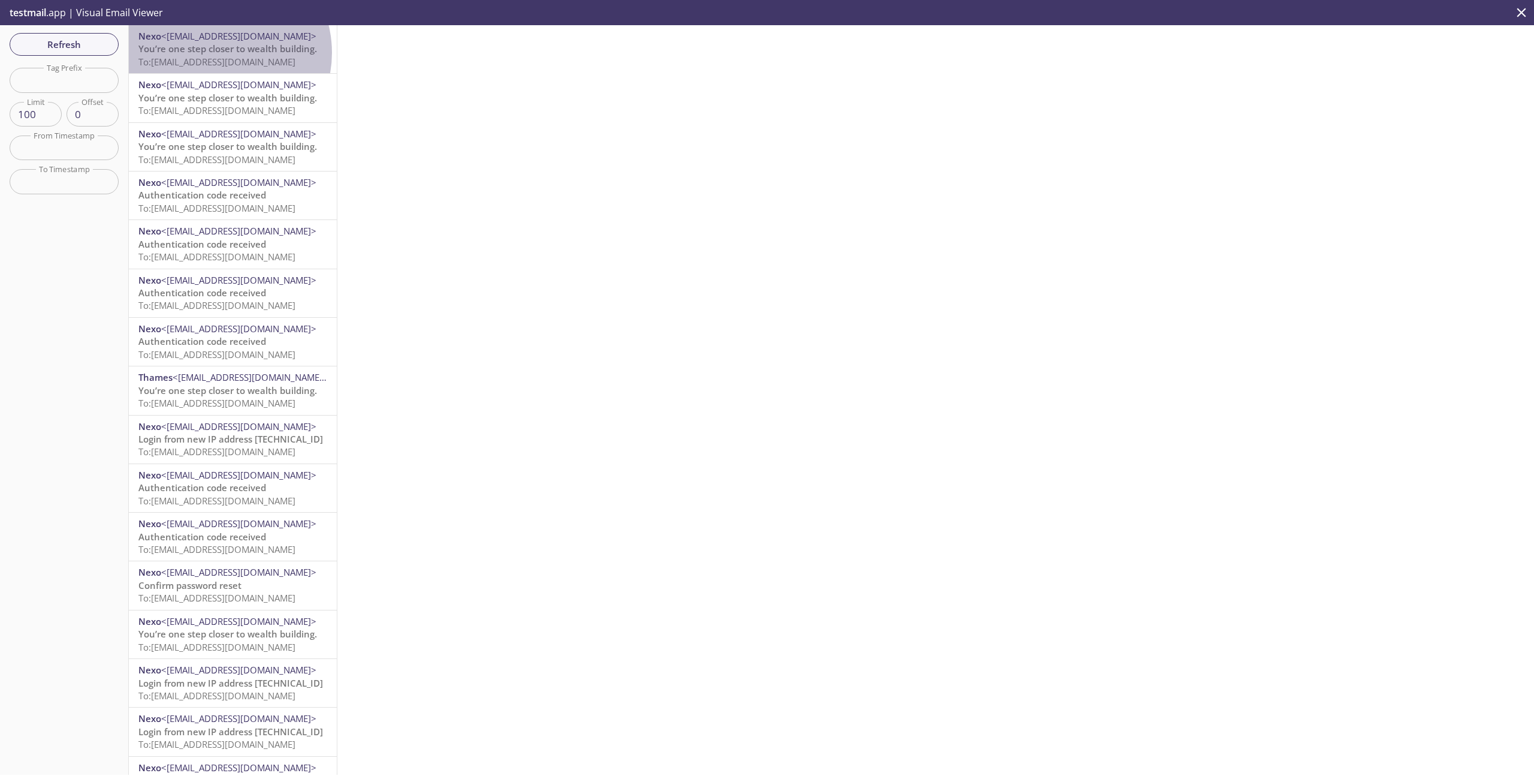
click at [216, 53] on span "You’re one step closer to wealth building." at bounding box center [227, 49] width 179 height 12
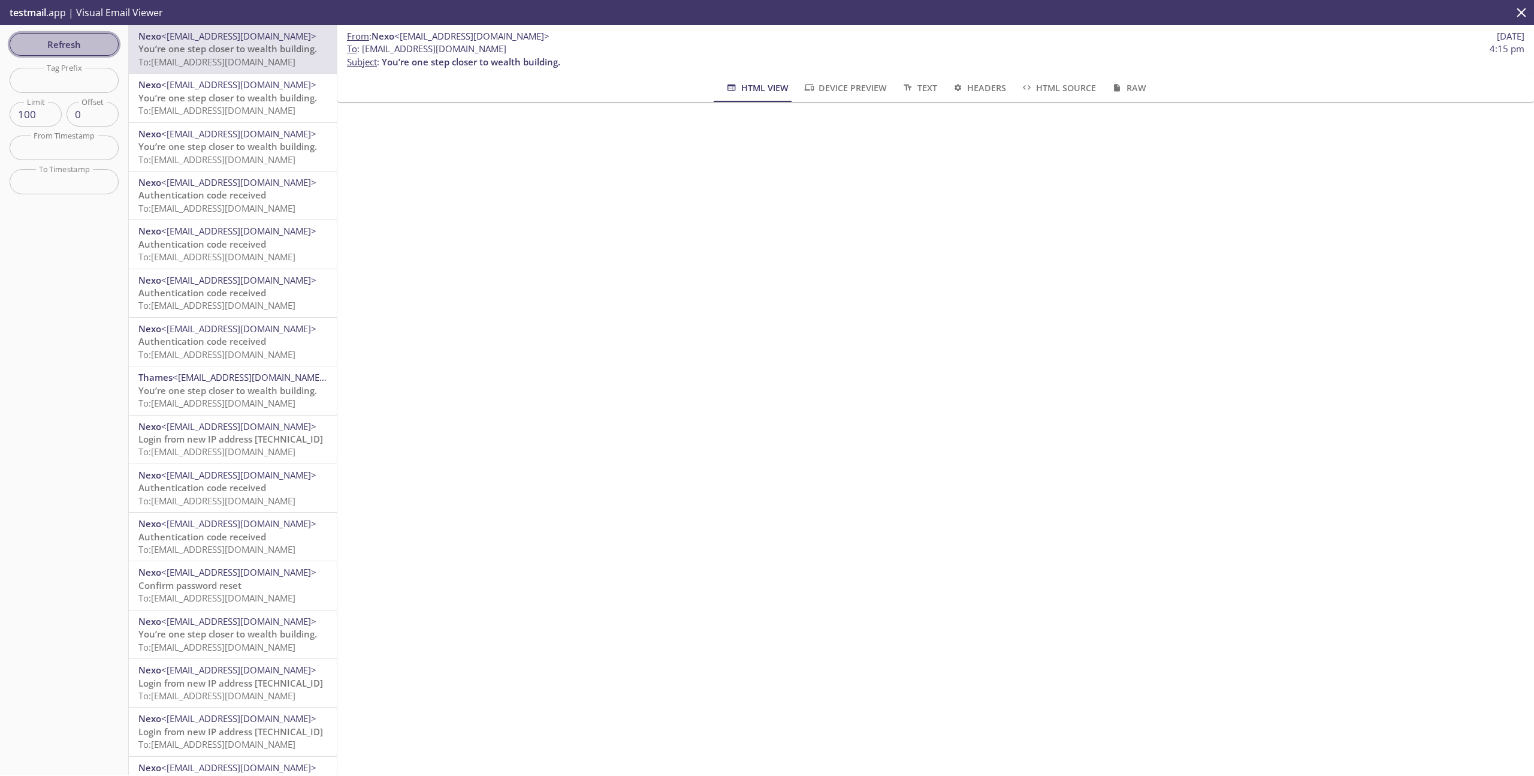
click at [68, 48] on span "Refresh" at bounding box center [64, 45] width 90 height 16
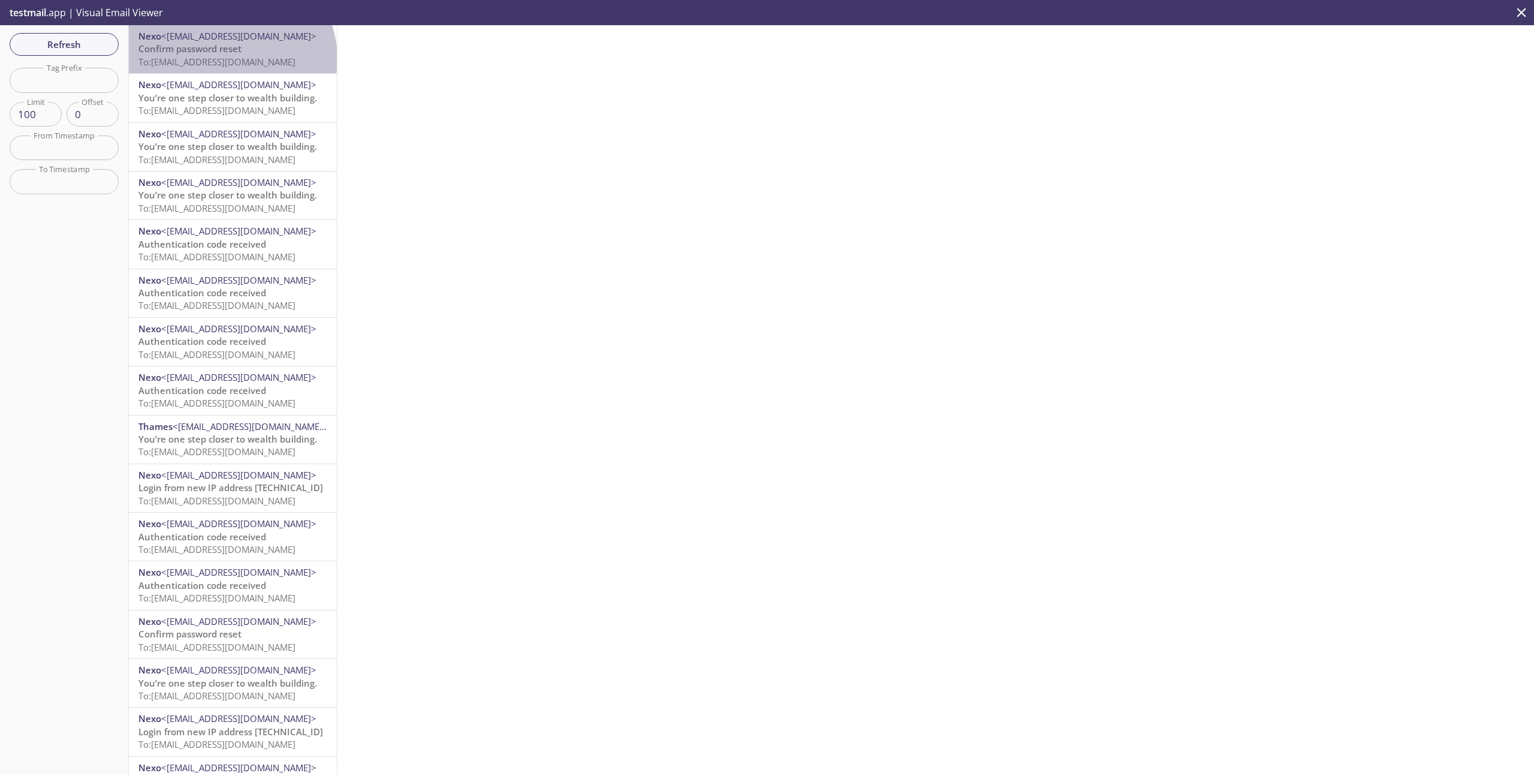
click at [230, 58] on span "To: stagetests.change-card-pin@inbox.testmail.app" at bounding box center [216, 62] width 157 height 12
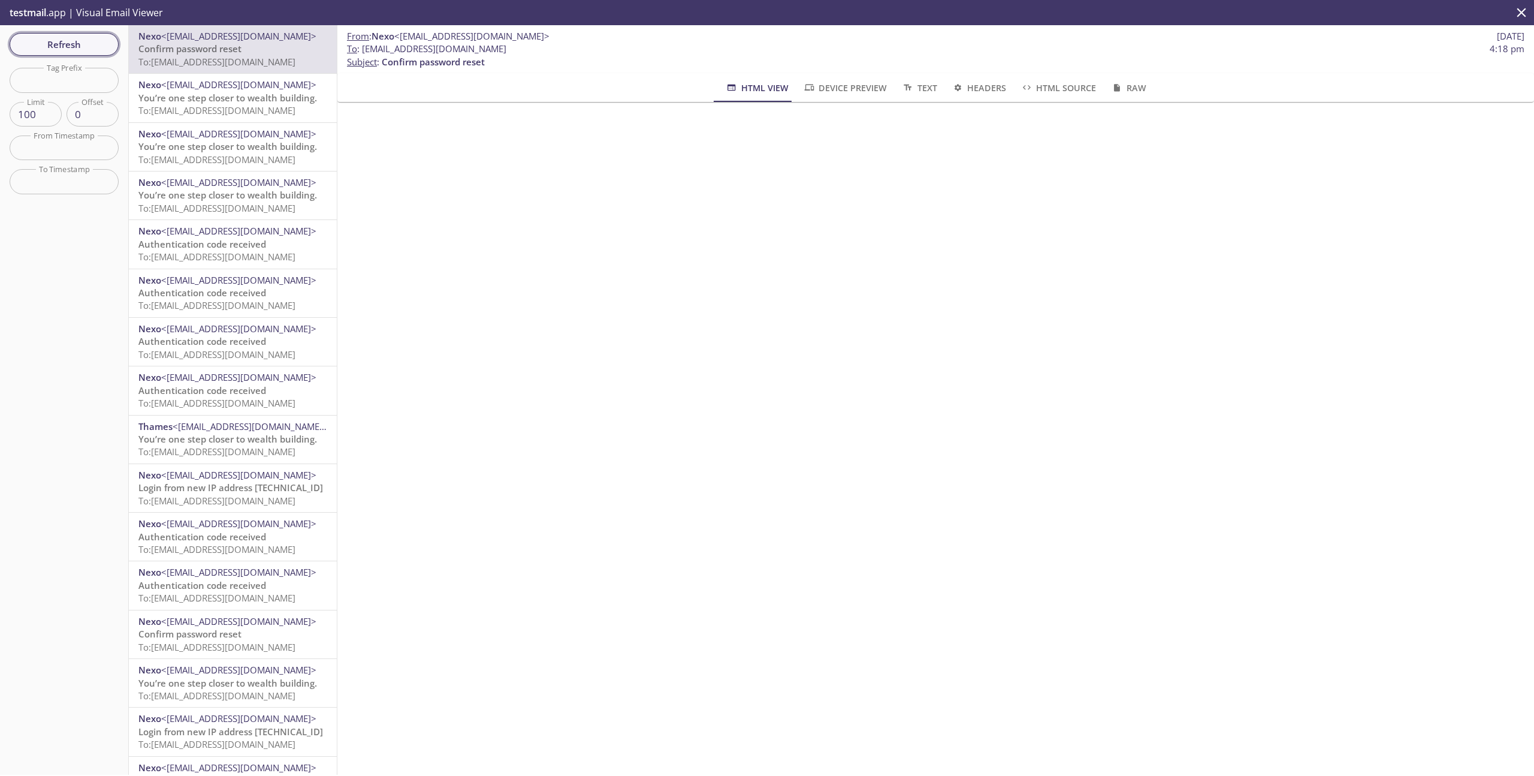
click at [65, 41] on span "Refresh" at bounding box center [64, 45] width 90 height 16
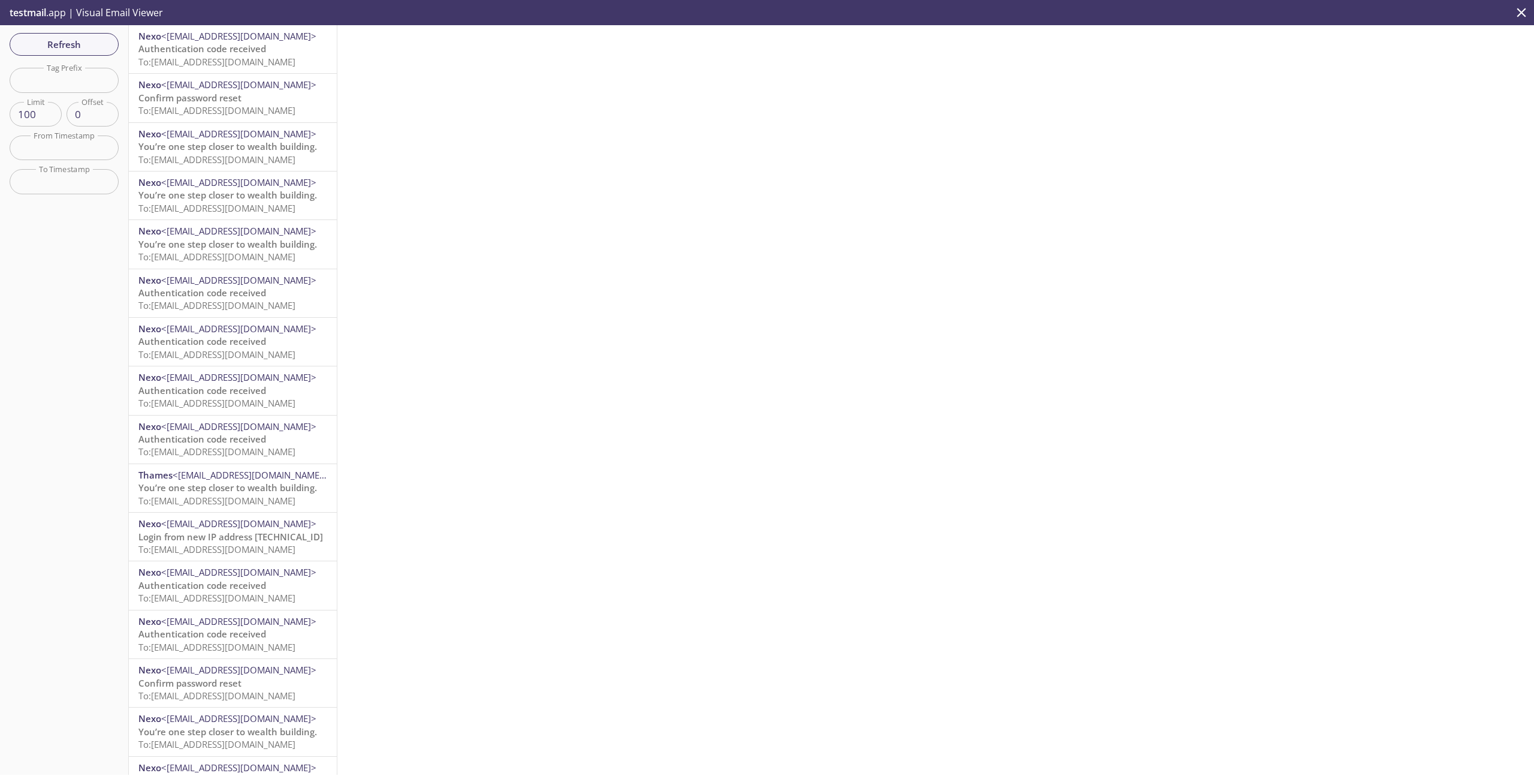
click at [223, 60] on span "To: stagetests.change-card-pin@inbox.testmail.app" at bounding box center [216, 62] width 157 height 12
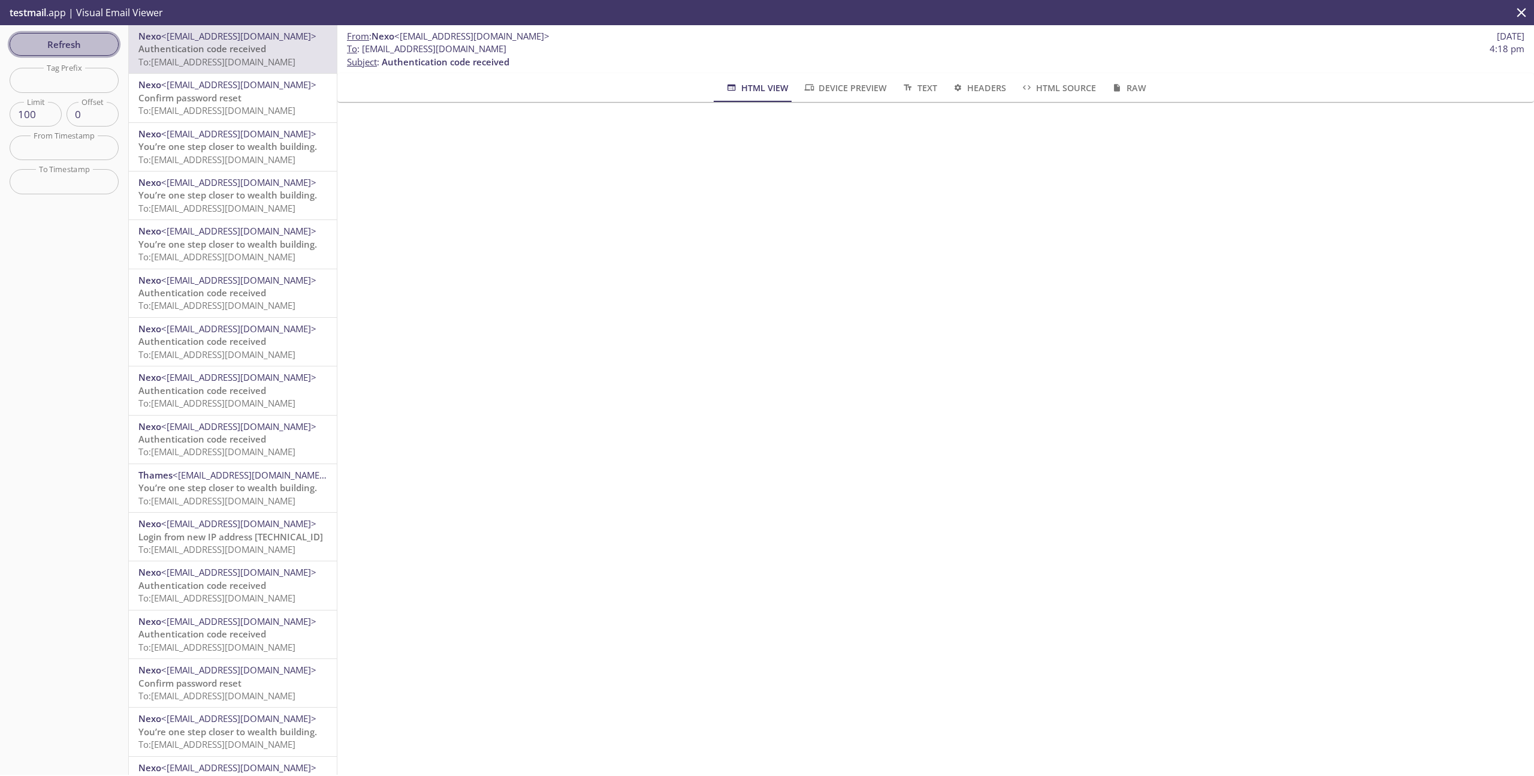
click at [37, 40] on span "Refresh" at bounding box center [64, 45] width 90 height 16
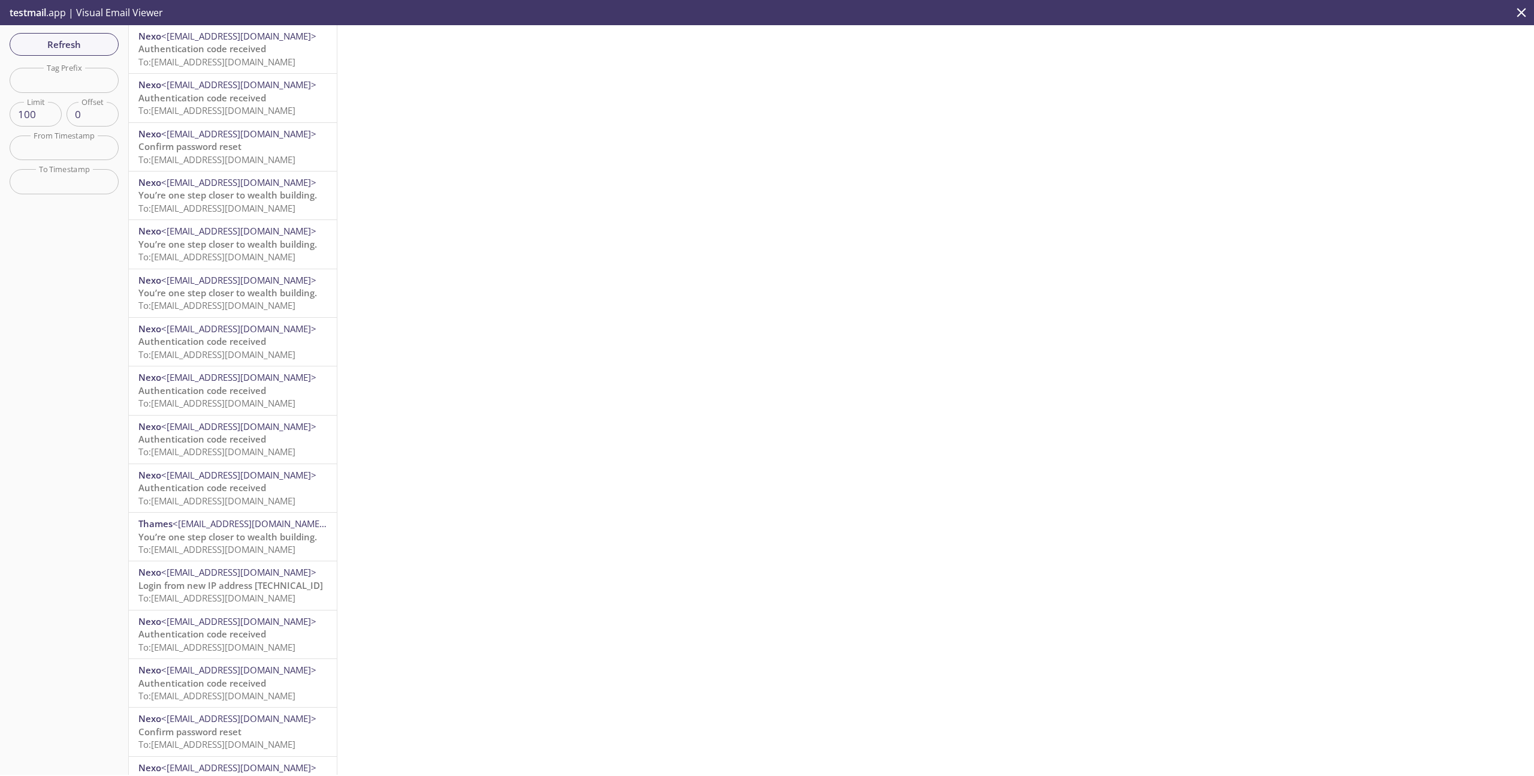
click at [223, 54] on span "Authentication code received" at bounding box center [202, 49] width 128 height 12
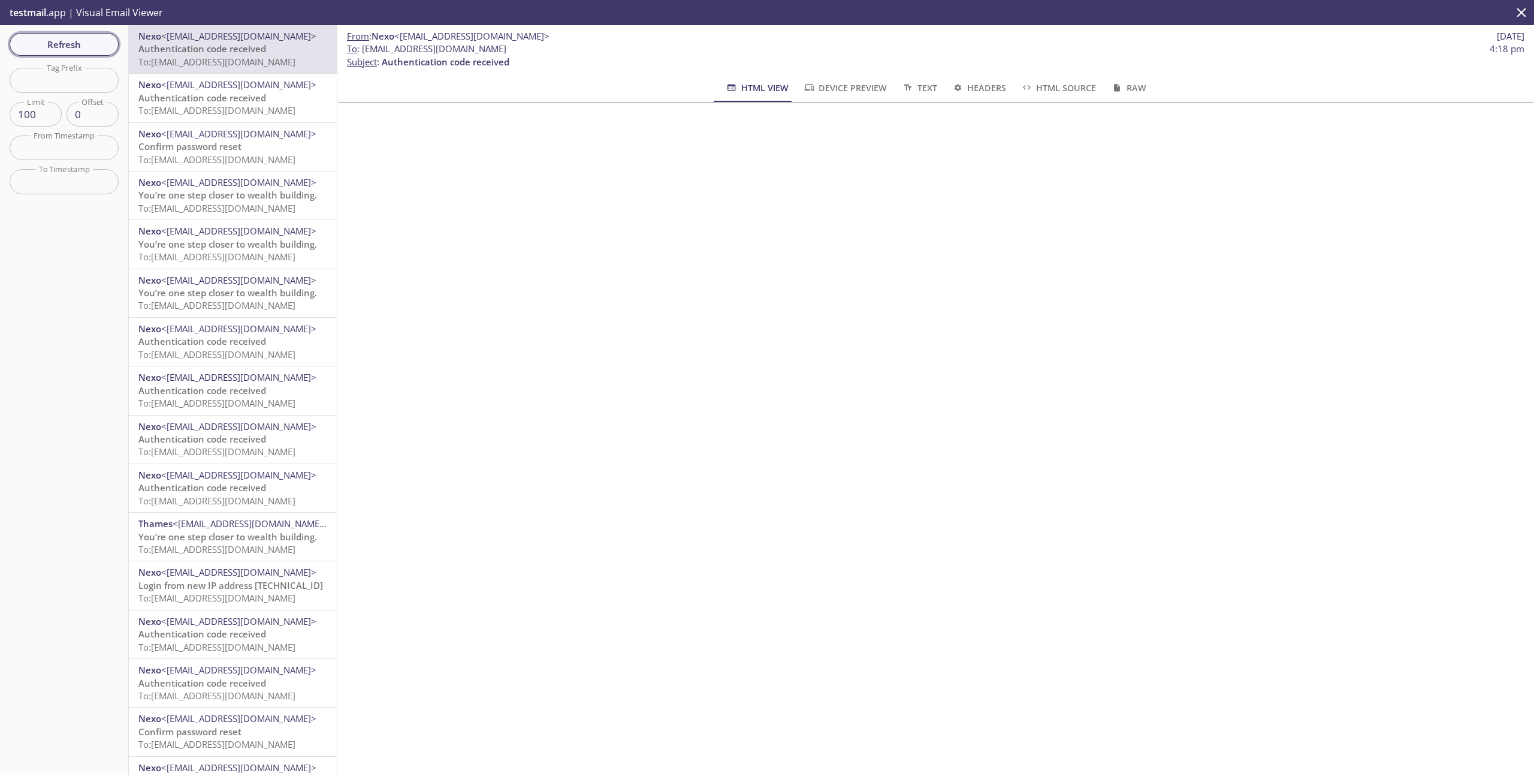
click at [73, 35] on button "Refresh" at bounding box center [64, 44] width 109 height 23
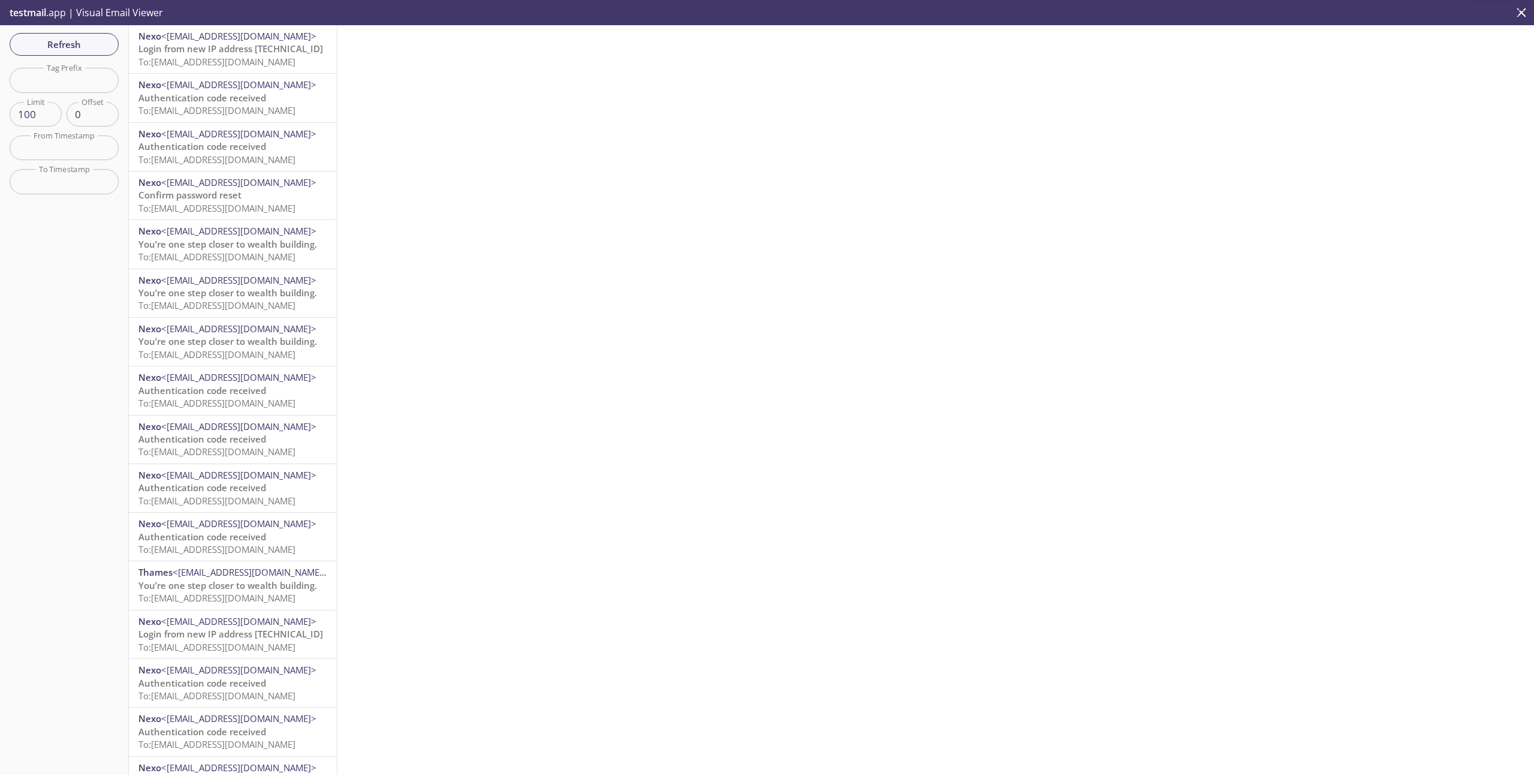
click at [234, 61] on span "To: stagetests.change-card-pin@inbox.testmail.app" at bounding box center [216, 62] width 157 height 12
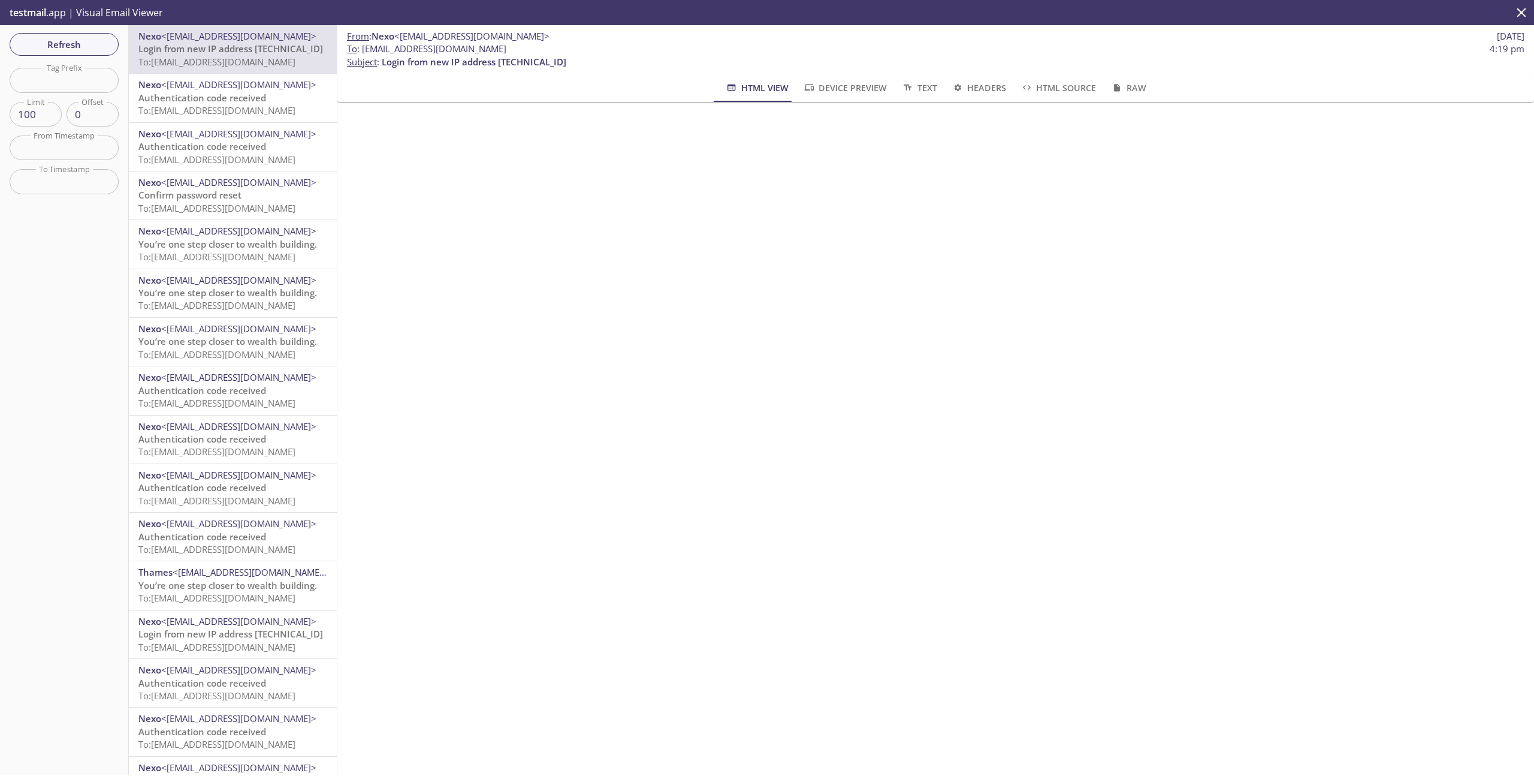
click at [258, 67] on span "To: stagetests.change-card-pin@inbox.testmail.app" at bounding box center [216, 62] width 157 height 12
click at [62, 31] on div "Refresh Filters Tag Prefix Tag Prefix Limit 100 Limit Offset 0 Offset From Time…" at bounding box center [64, 399] width 129 height 749
click at [64, 35] on button "Refresh" at bounding box center [64, 44] width 109 height 23
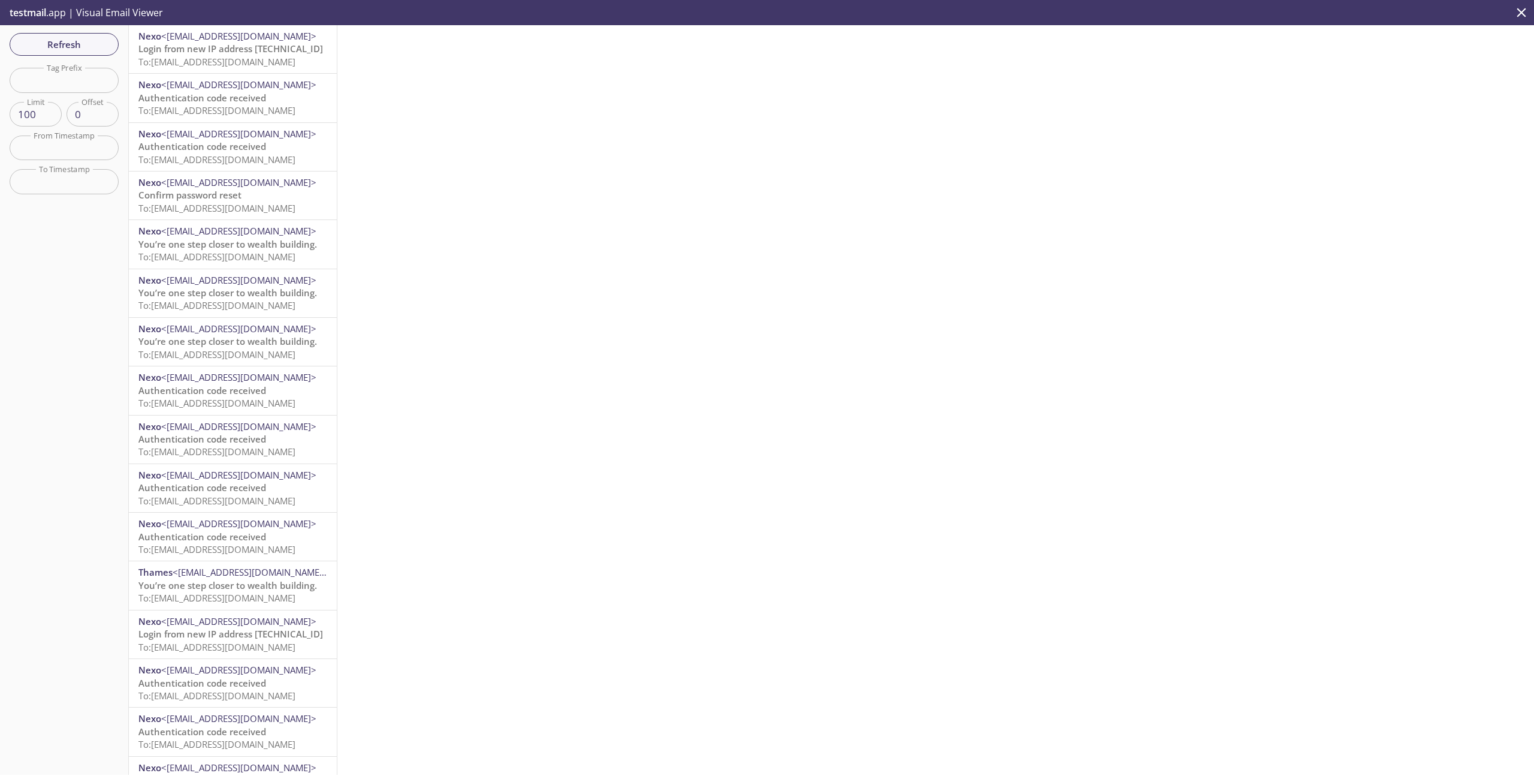
click at [279, 54] on span "Login from new IP address [TECHNICAL_ID]" at bounding box center [230, 49] width 185 height 12
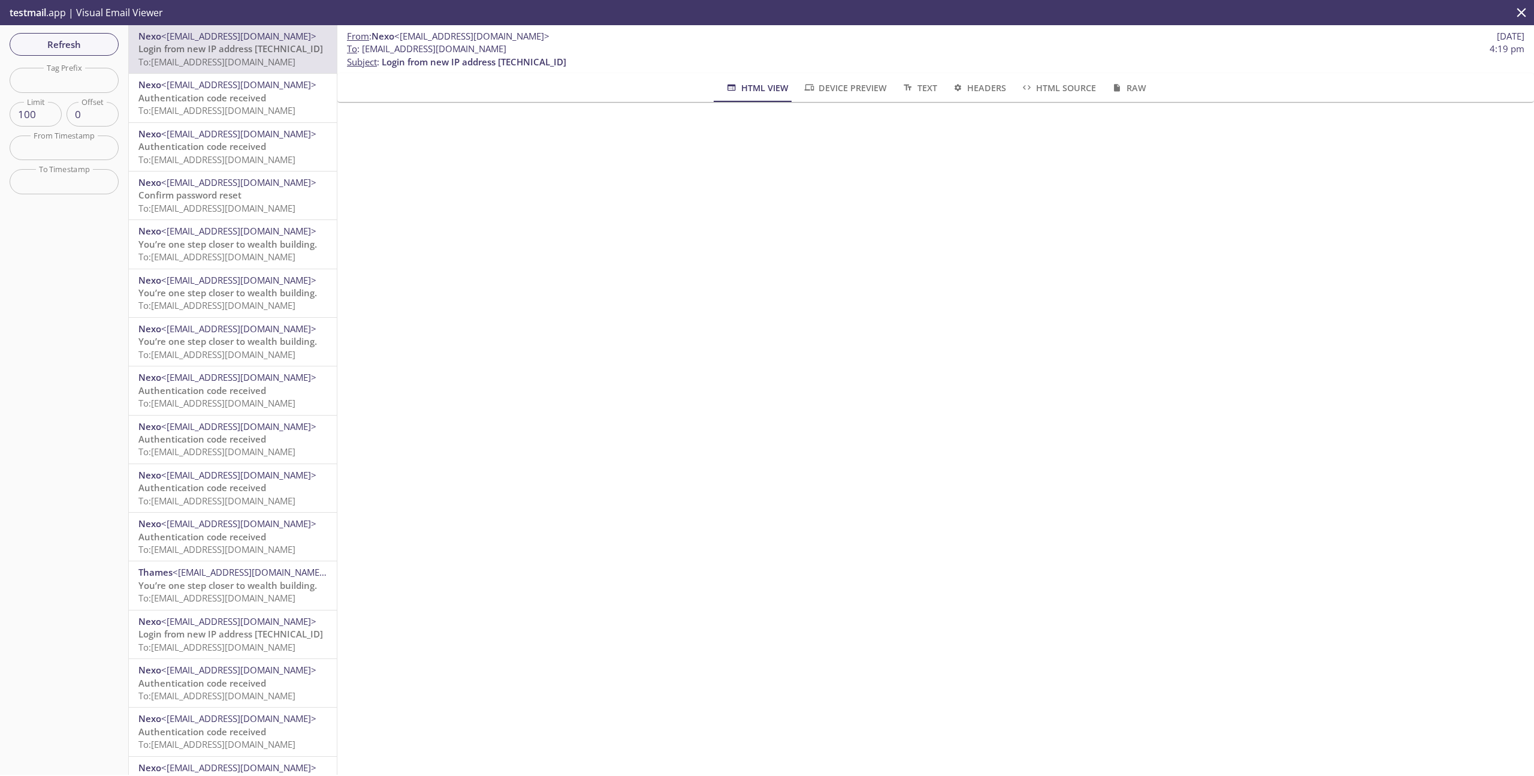
click at [236, 102] on span "Authentication code received" at bounding box center [202, 98] width 128 height 12
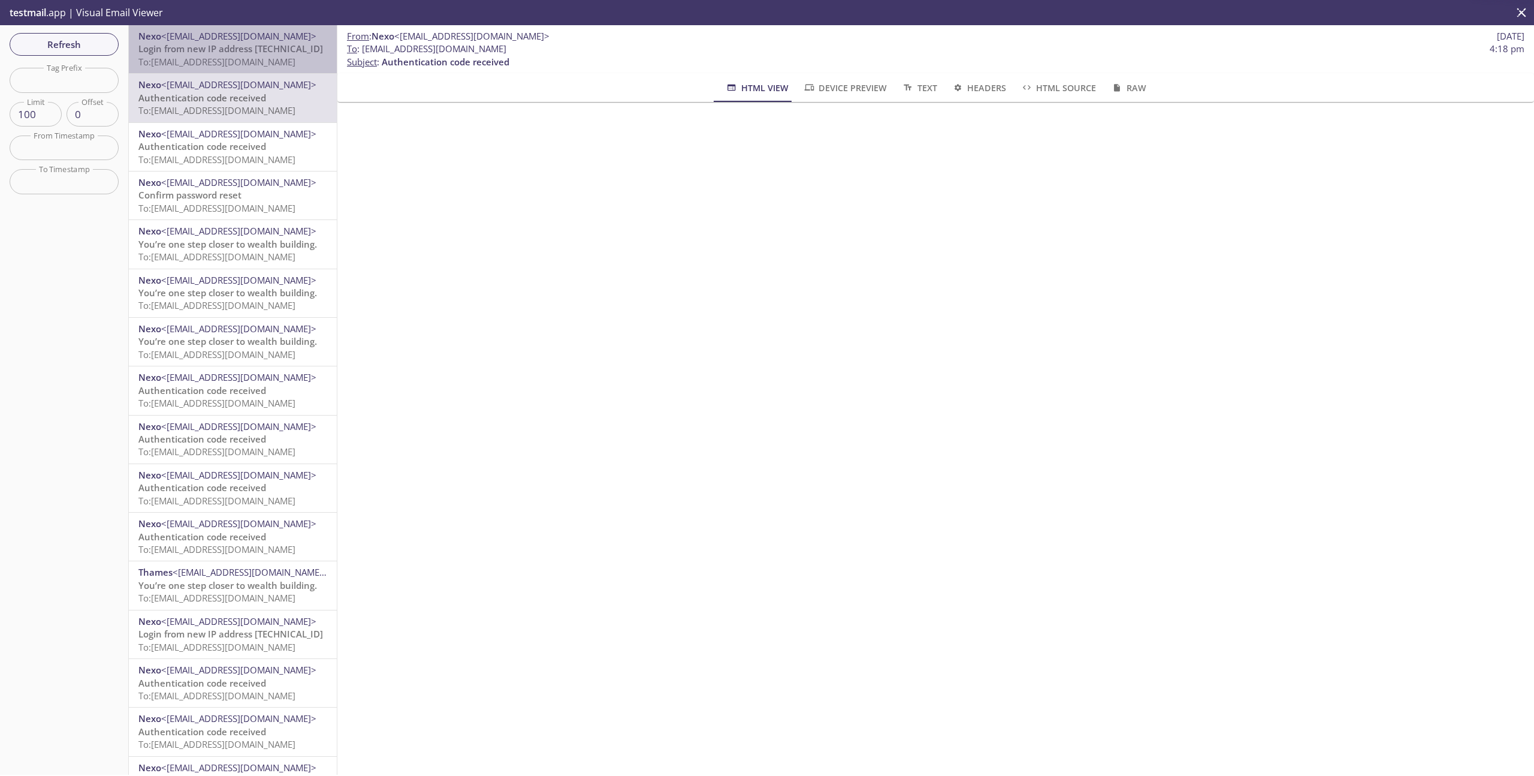
click at [252, 71] on div "Nexo <stg-noreply@nexo.com> Login from new IP address 46.101.210.81 To: stagete…" at bounding box center [233, 49] width 208 height 48
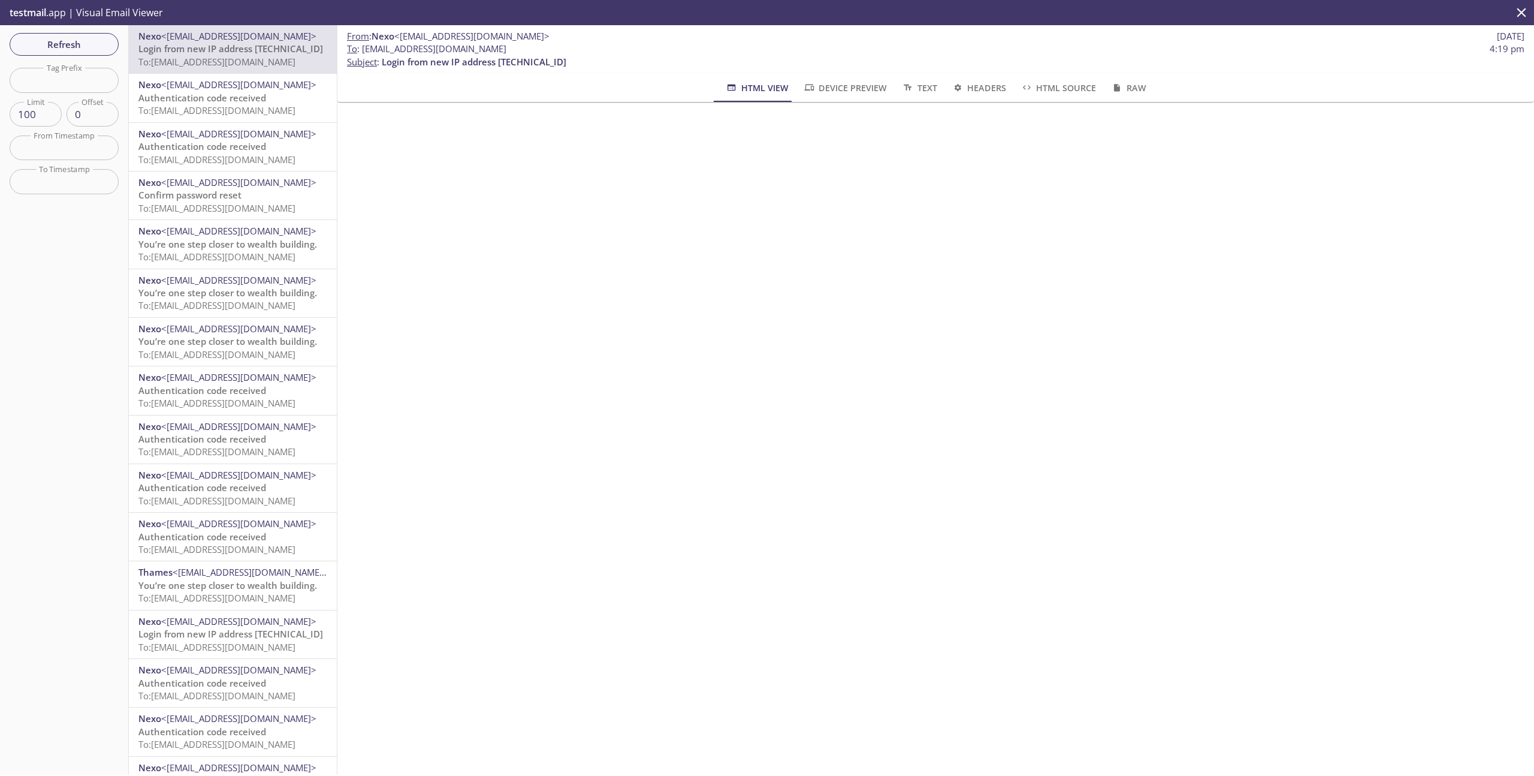
click at [237, 123] on div "Nexo <stg-noreply@nexo.com> Authentication code received To: stagetests.change-…" at bounding box center [233, 147] width 208 height 48
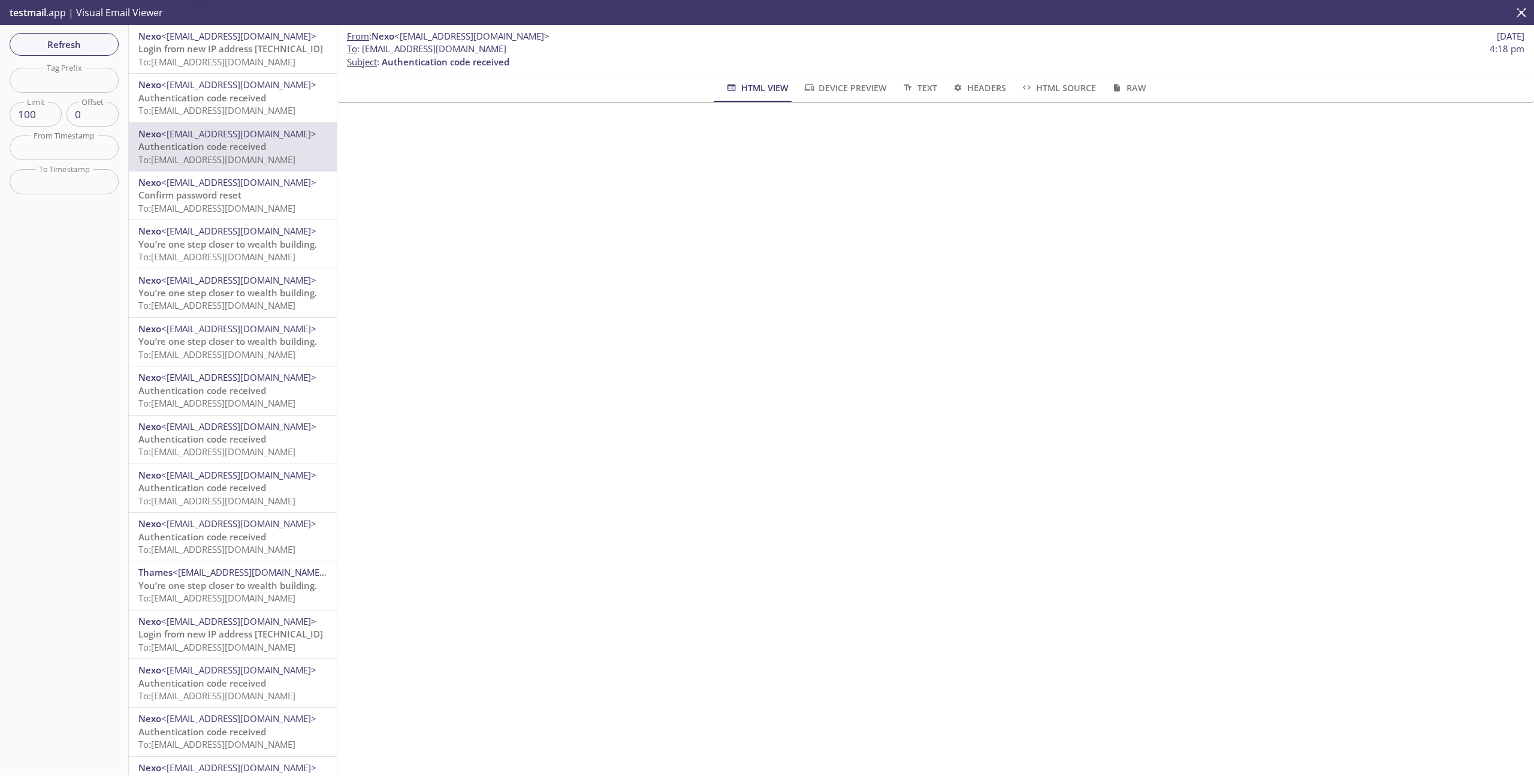
click at [233, 172] on div "Nexo <stg-noreply@nexo.com> Confirm password reset To: stagetests.change-card-p…" at bounding box center [233, 195] width 208 height 48
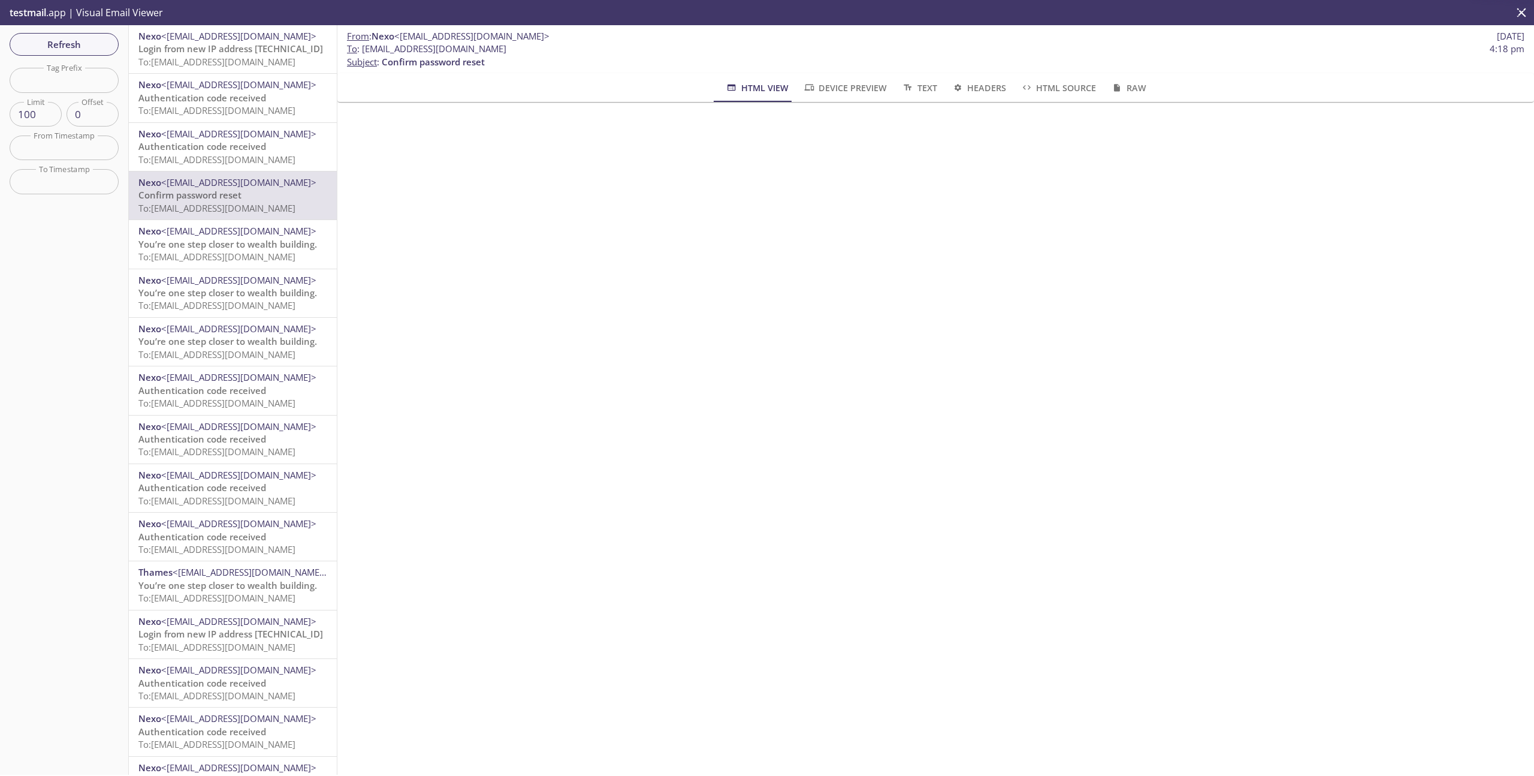
click at [70, 30] on div "Refresh Filters Tag Prefix Tag Prefix Limit 100 Limit Offset 0 Offset From Time…" at bounding box center [64, 399] width 129 height 749
click at [71, 38] on span "Refresh" at bounding box center [64, 45] width 90 height 16
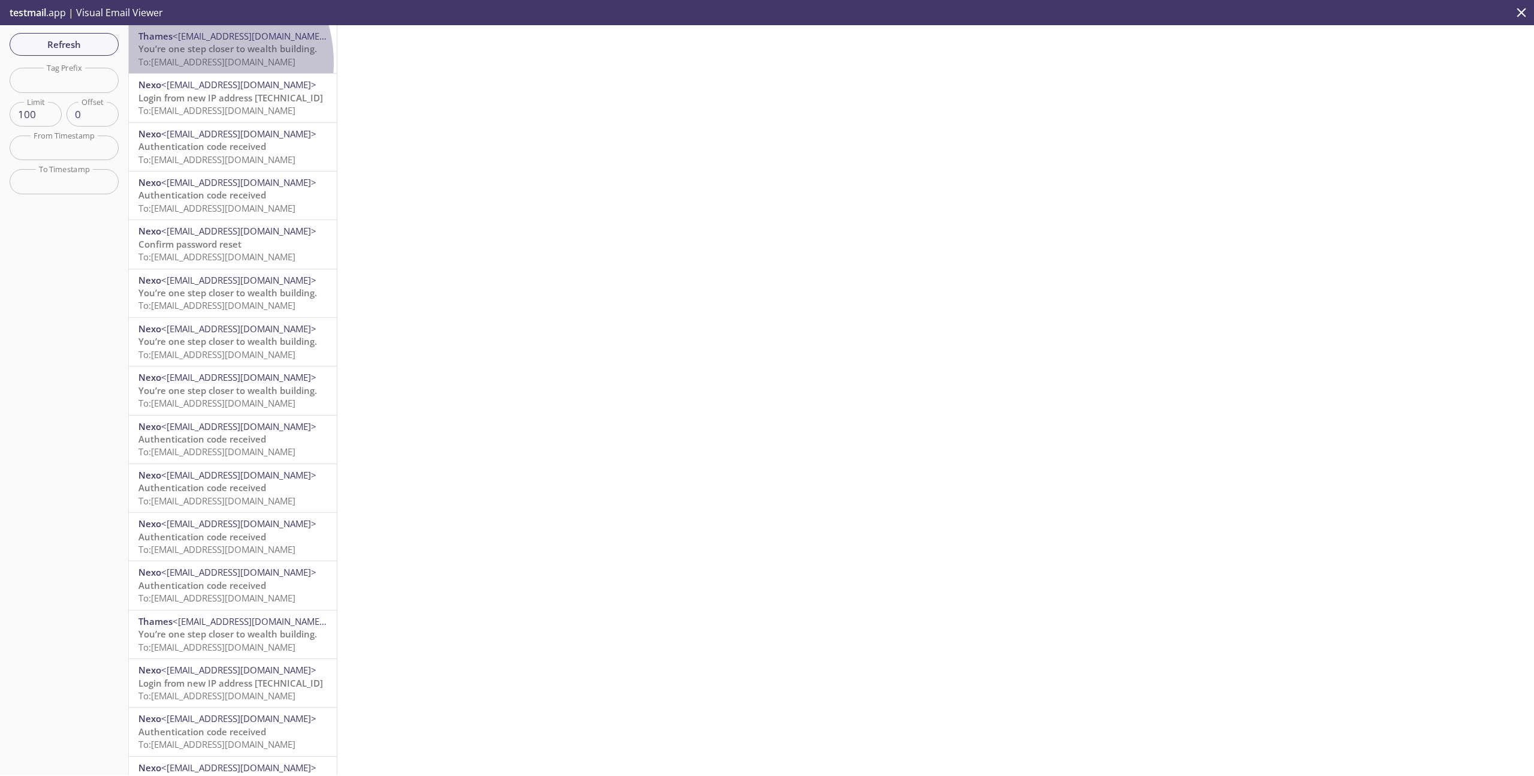
click at [191, 62] on span "To: stagetests.change-card-pin@inbox.testmail.app" at bounding box center [216, 62] width 157 height 12
